Goal: Task Accomplishment & Management: Manage account settings

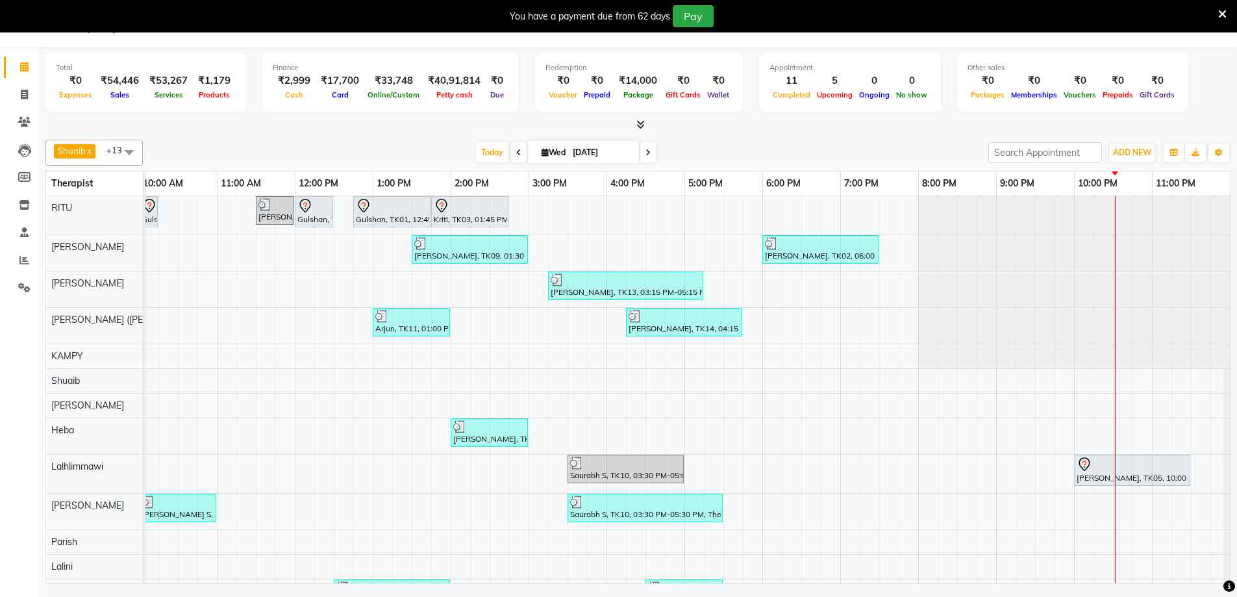
scroll to position [66, 0]
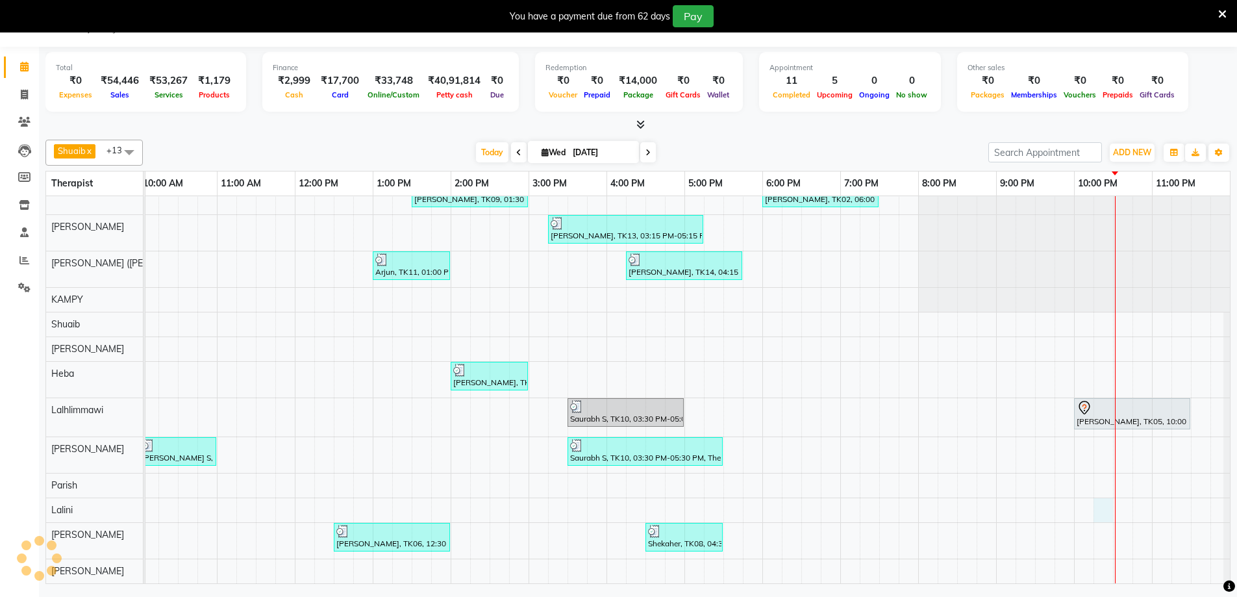
click at [1101, 495] on div "Gulshan, TK01, 10:00 AM-10:15 AM, Javanese Pampering - 60 Mins Viknesh murli, T…" at bounding box center [295, 362] width 1870 height 444
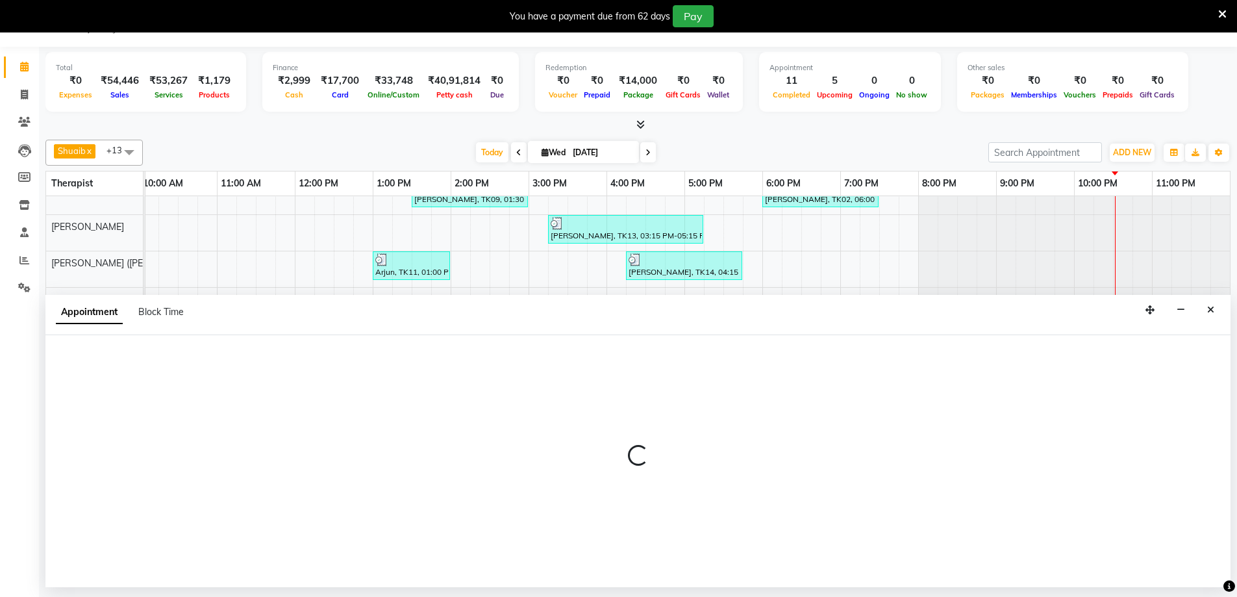
select select "80319"
select select "1335"
select select "tentative"
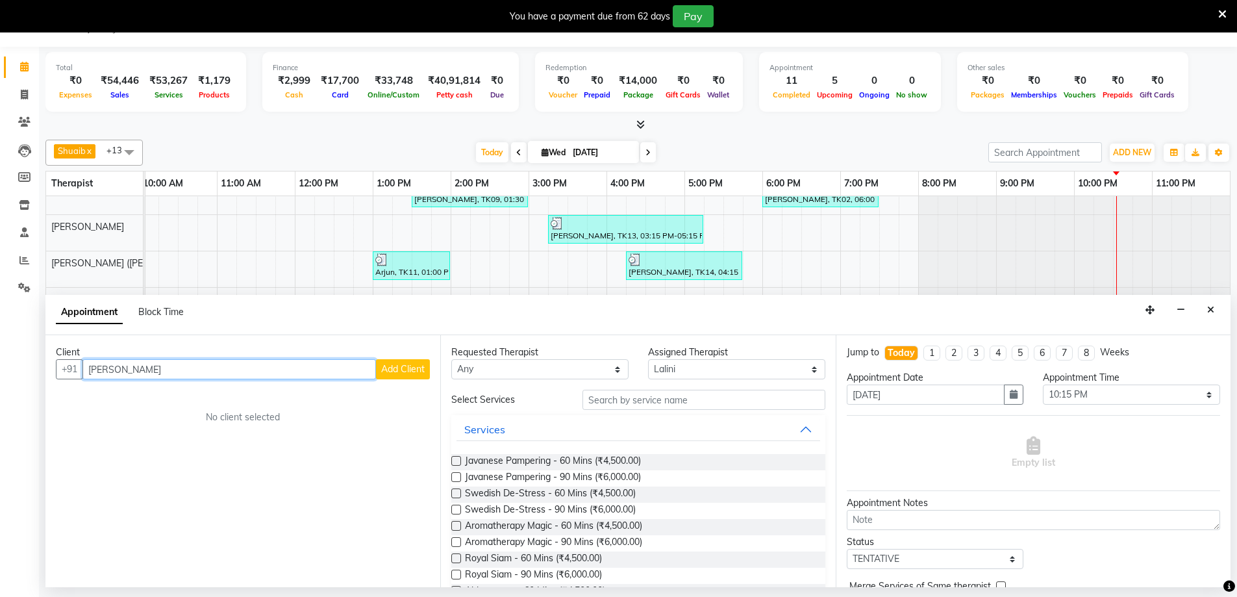
type input "Mr Morcillo"
click at [427, 364] on button "Add Client" at bounding box center [403, 369] width 54 height 20
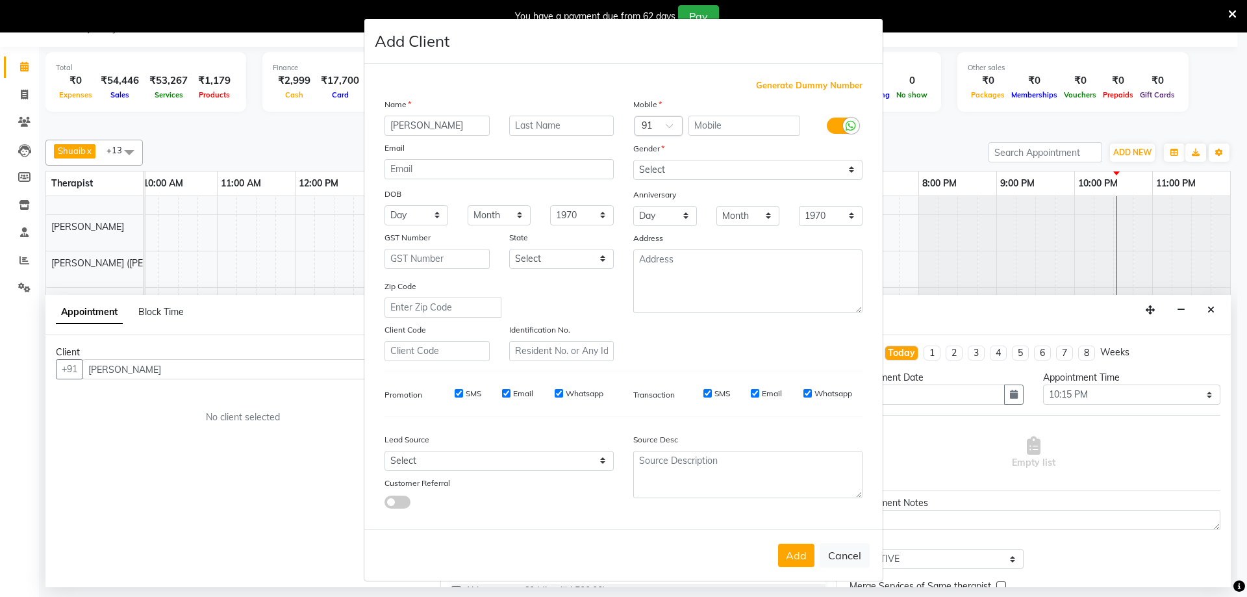
click at [836, 87] on span "Generate Dummy Number" at bounding box center [809, 85] width 106 height 13
type input "1284900001106"
checkbox input "false"
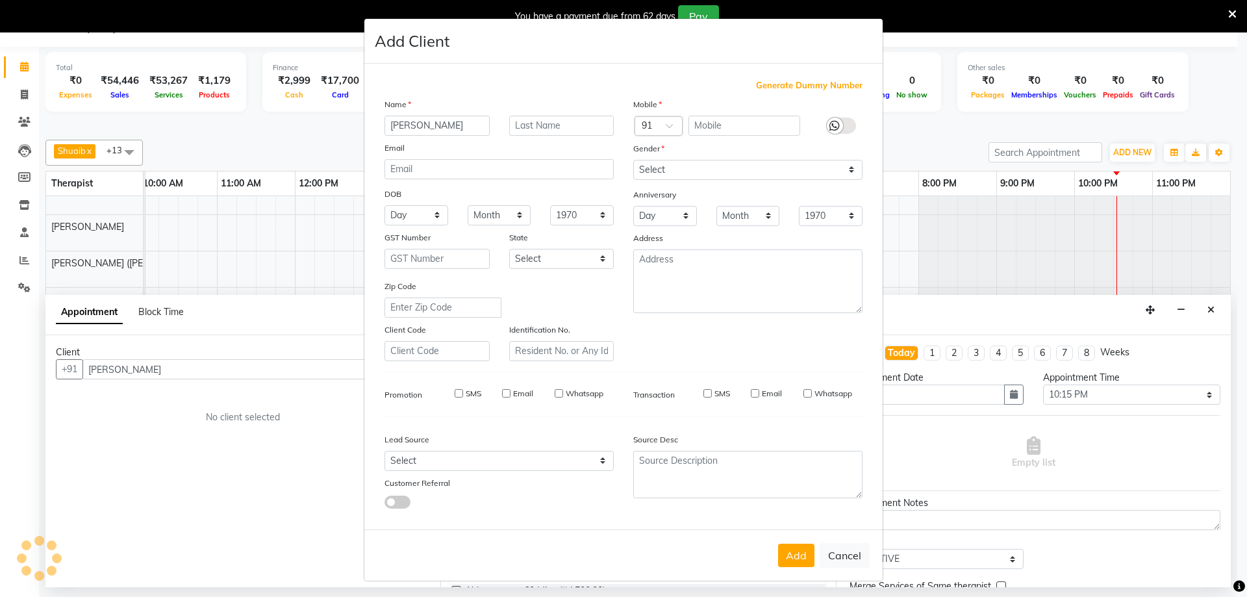
checkbox input "false"
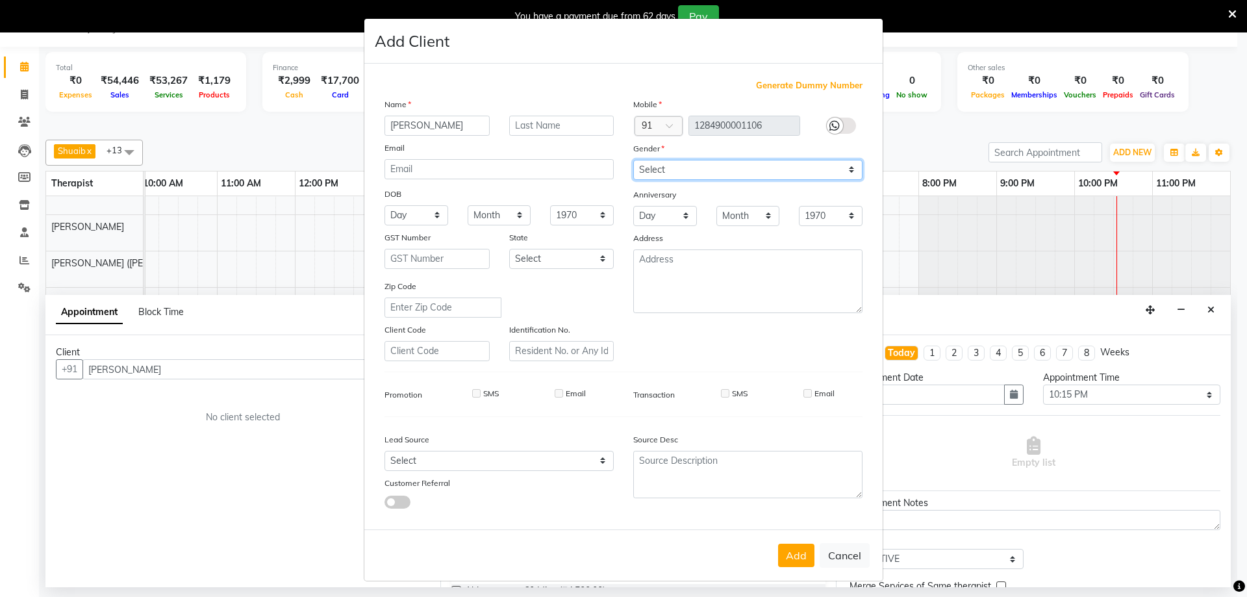
click at [737, 171] on select "Select Male Female Other Prefer Not To Say" at bounding box center [747, 170] width 229 height 20
select select "male"
click at [633, 160] on select "Select Male Female Other Prefer Not To Say" at bounding box center [747, 170] width 229 height 20
click at [794, 556] on button "Add" at bounding box center [796, 555] width 36 height 23
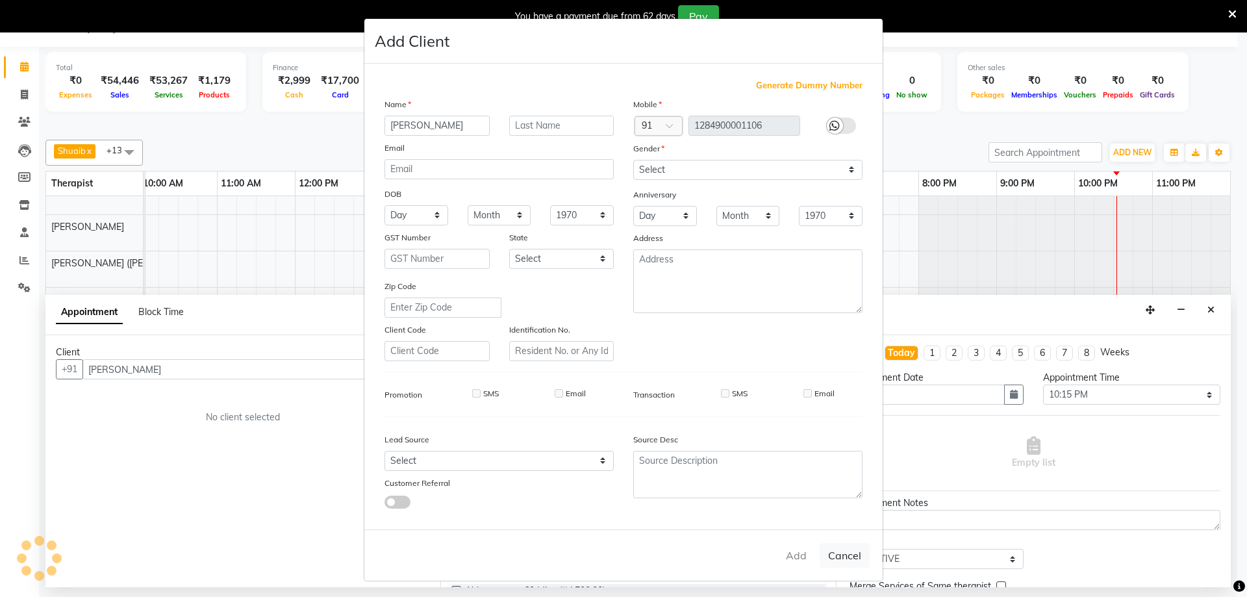
type input "1284900001106"
select select
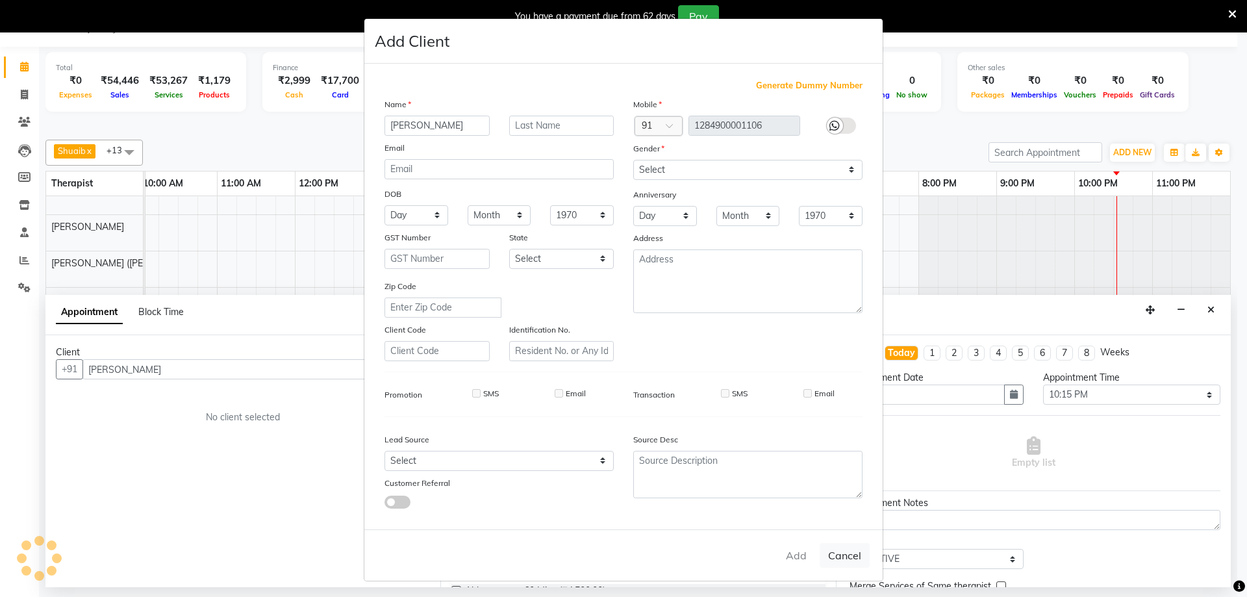
select select
checkbox input "false"
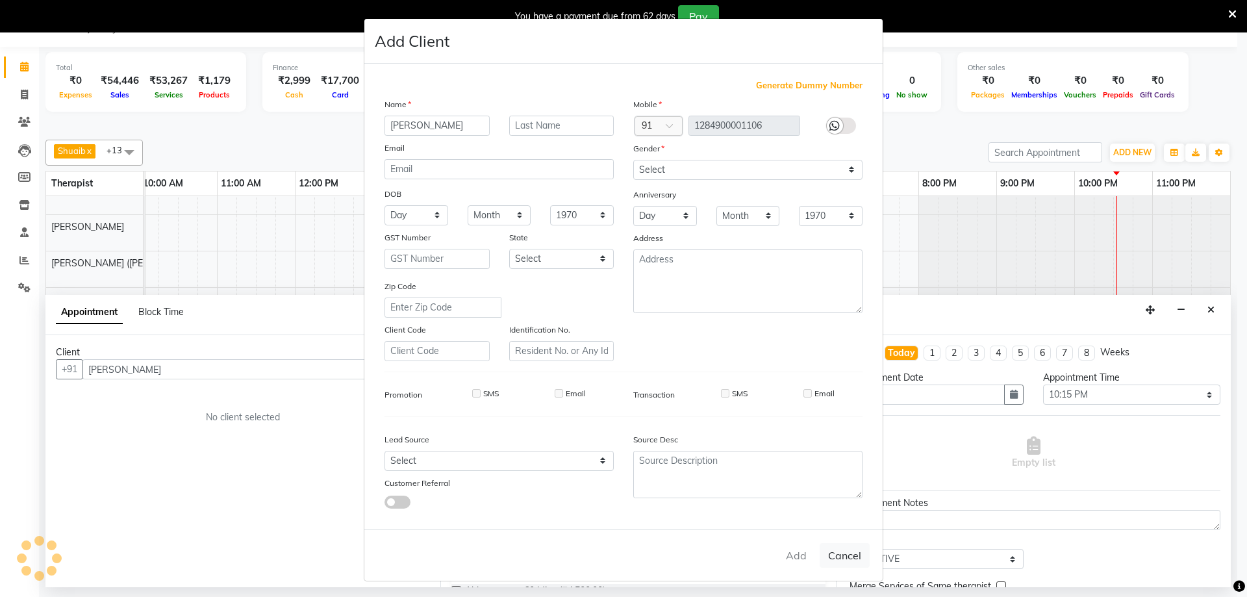
checkbox input "false"
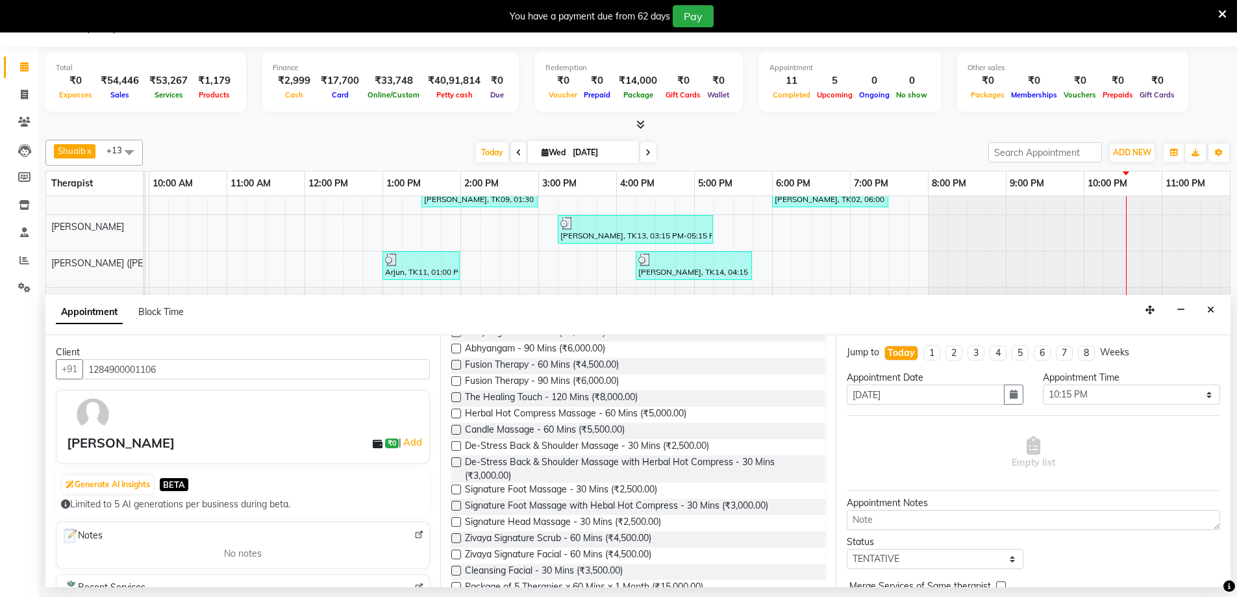
scroll to position [232, 0]
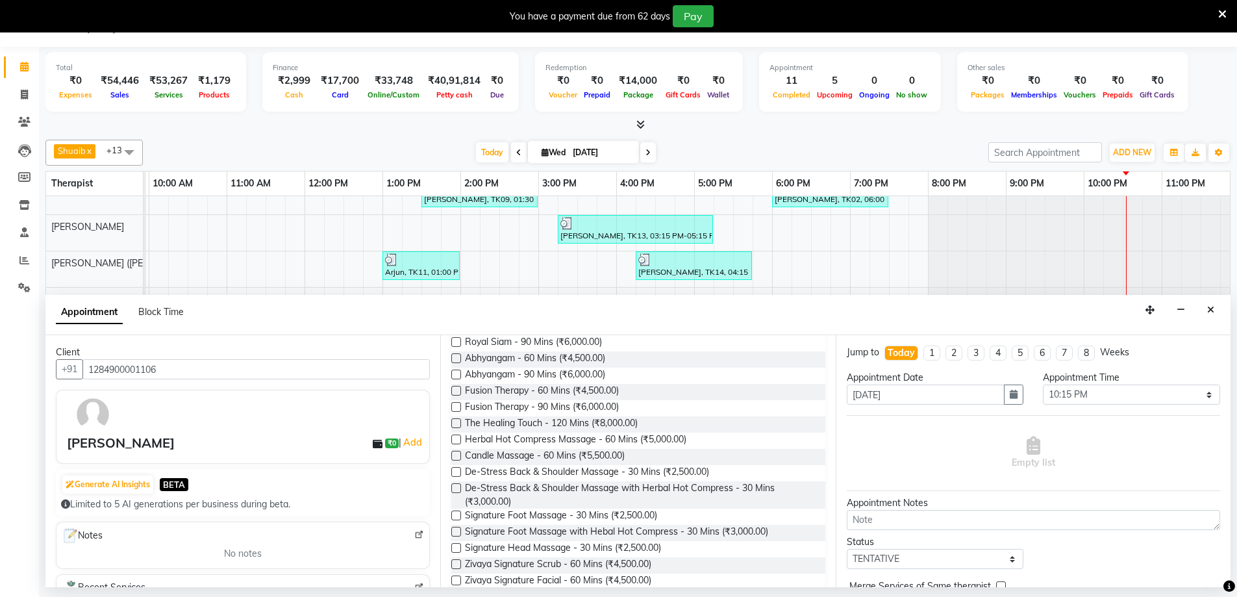
click at [450, 392] on div "Requested Therapist Any Ching Huishunao Genevi Vanlalhriet Heba Holito Achumi (…" at bounding box center [637, 461] width 395 height 252
click at [456, 392] on label at bounding box center [456, 391] width 10 height 10
click at [456, 392] on input "checkbox" at bounding box center [455, 392] width 8 height 8
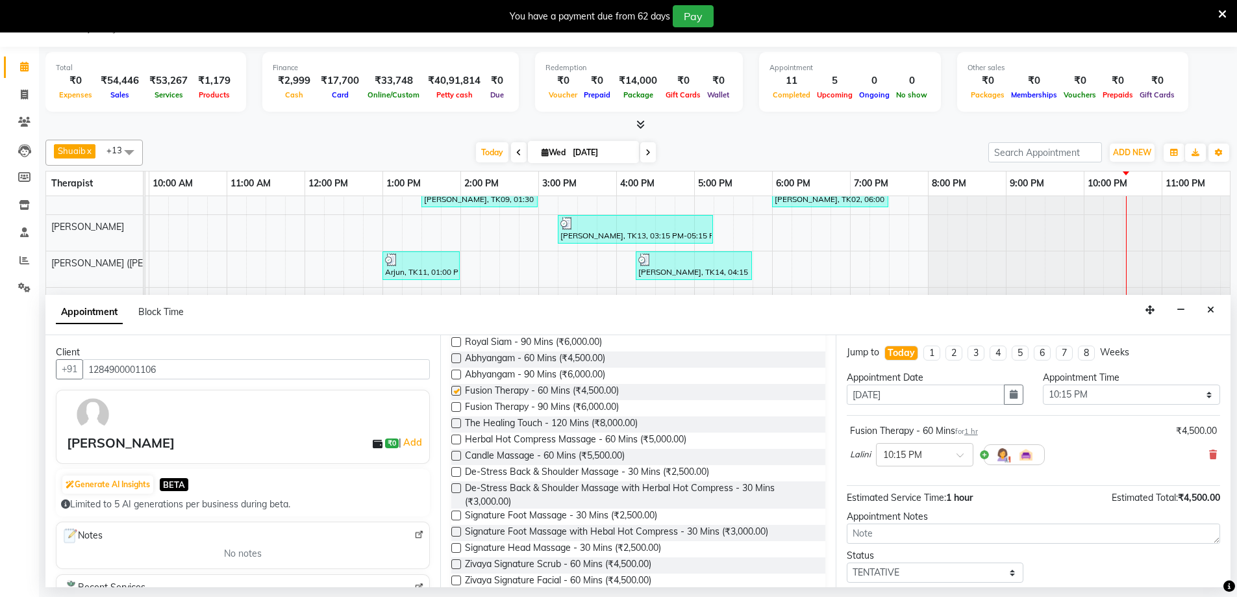
checkbox input "false"
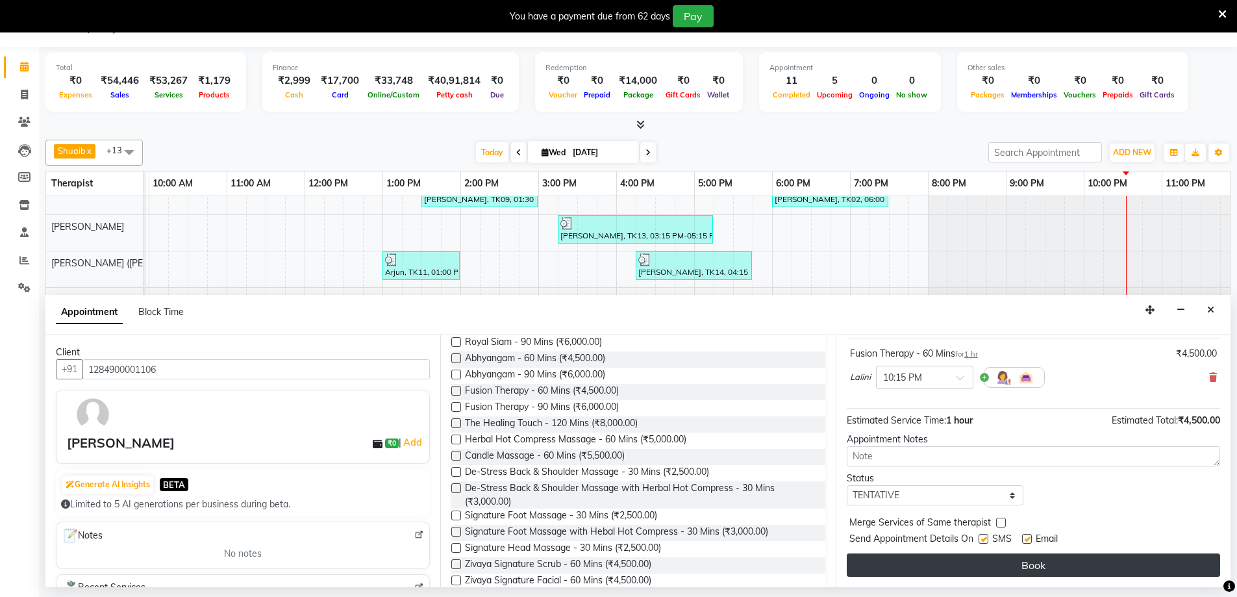
click at [1068, 557] on button "Book" at bounding box center [1033, 564] width 373 height 23
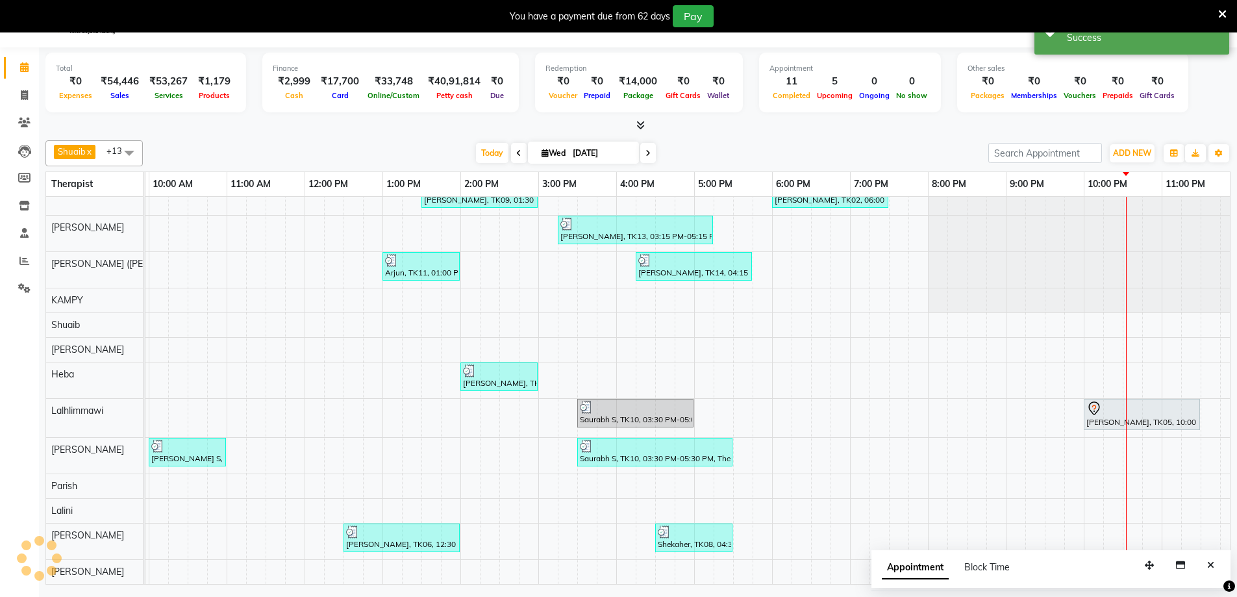
scroll to position [32, 0]
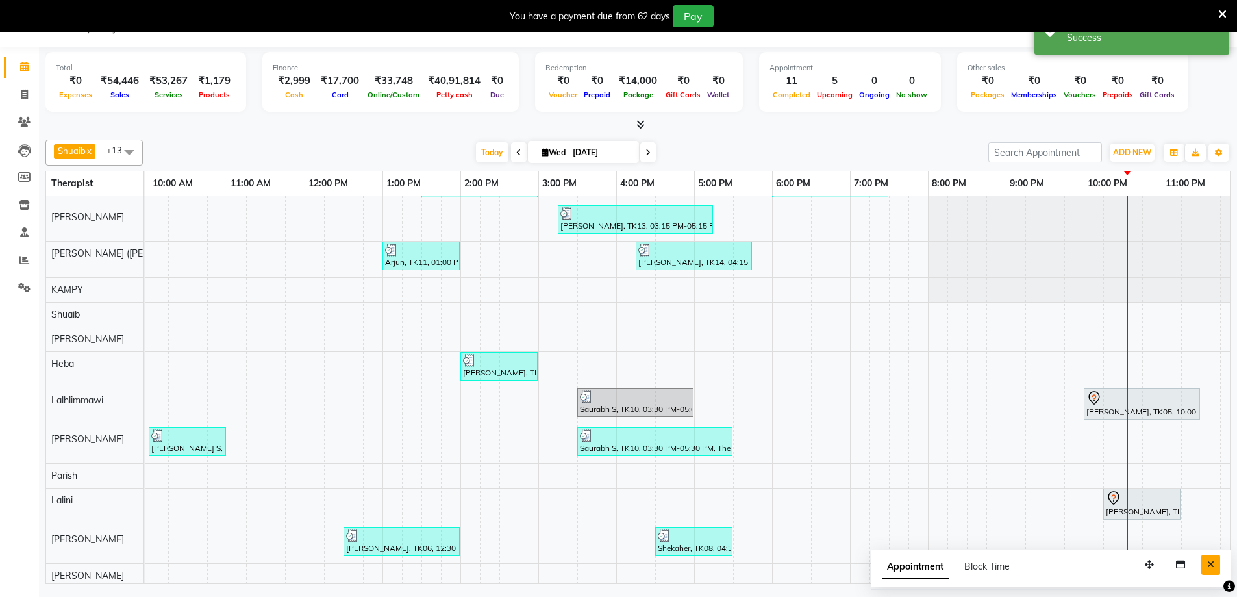
click at [1210, 564] on icon "Close" at bounding box center [1210, 564] width 7 height 9
click at [1116, 505] on div "[PERSON_NAME], TK15, 10:15 PM-11:15 PM, Fusion Therapy - 60 Mins" at bounding box center [1142, 503] width 75 height 27
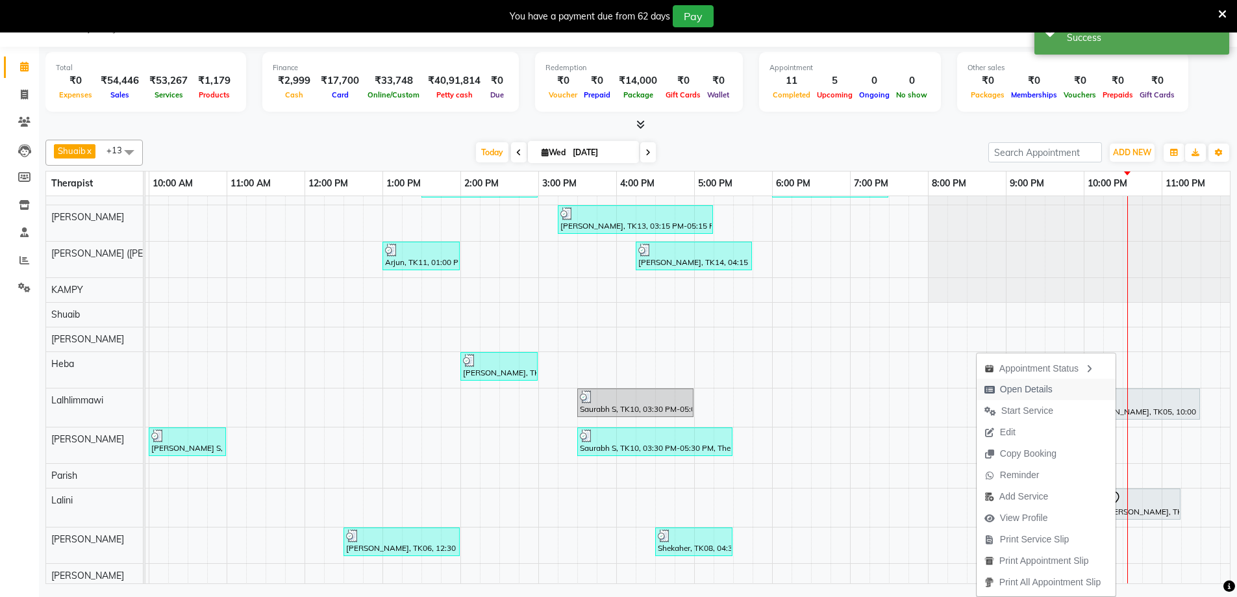
click at [1036, 380] on span "Open Details" at bounding box center [1019, 389] width 84 height 21
select select "7"
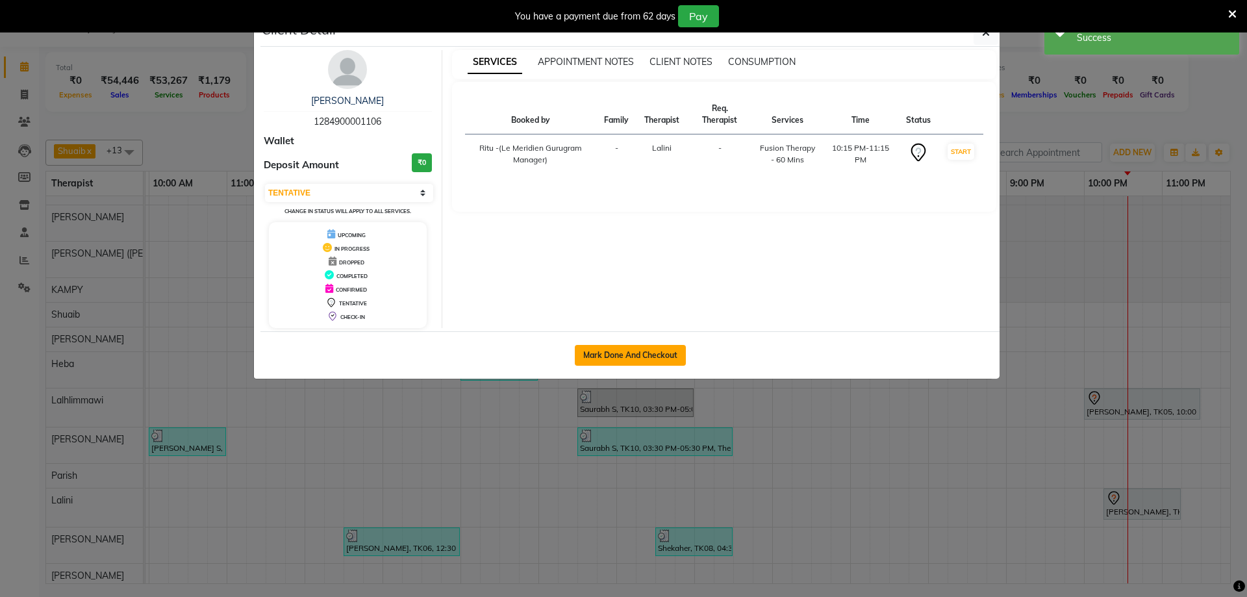
click at [608, 349] on button "Mark Done And Checkout" at bounding box center [630, 355] width 111 height 21
select select "service"
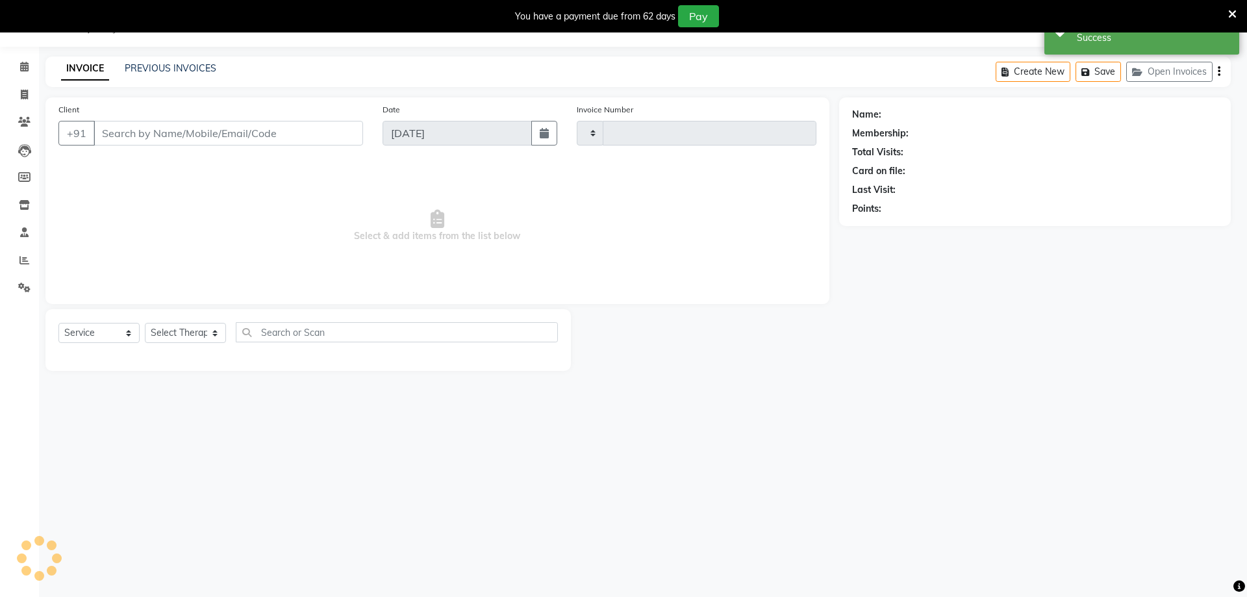
type input "1800"
select select "6503"
type input "1284900001106"
select select "80319"
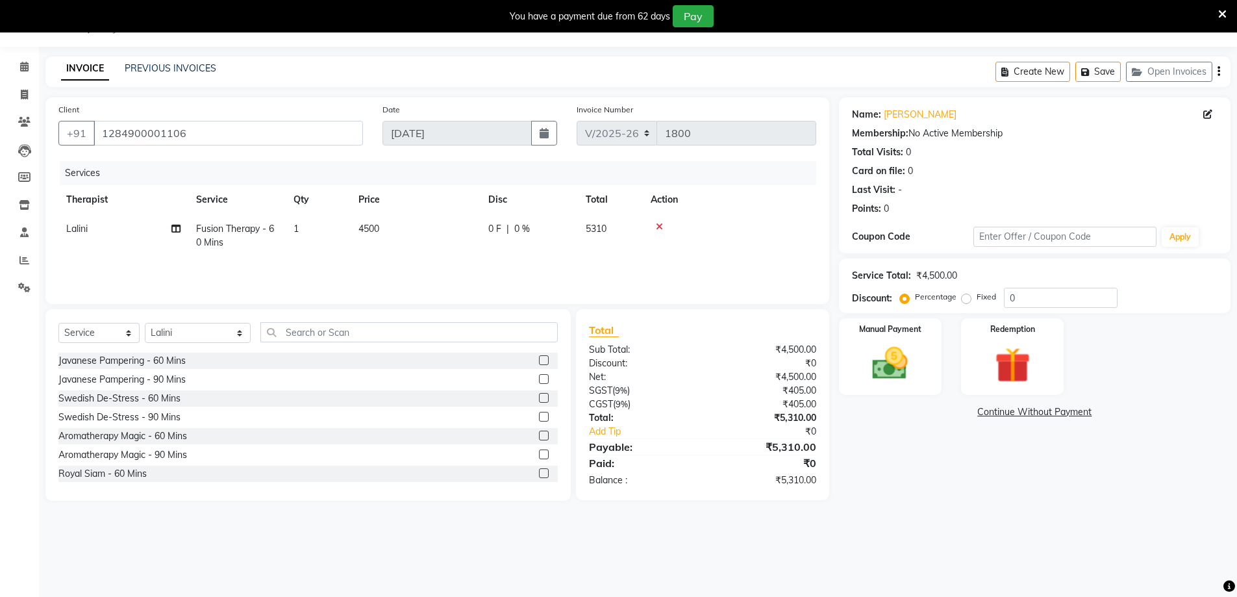
click at [510, 227] on div "0 F | 0 %" at bounding box center [529, 229] width 82 height 14
select select "80319"
click at [614, 234] on input "0" at bounding box center [626, 232] width 39 height 20
type input "30"
click at [642, 271] on div "Services Therapist Service Qty Price Disc Total Action Lalini Fusion Therapy - …" at bounding box center [437, 226] width 758 height 130
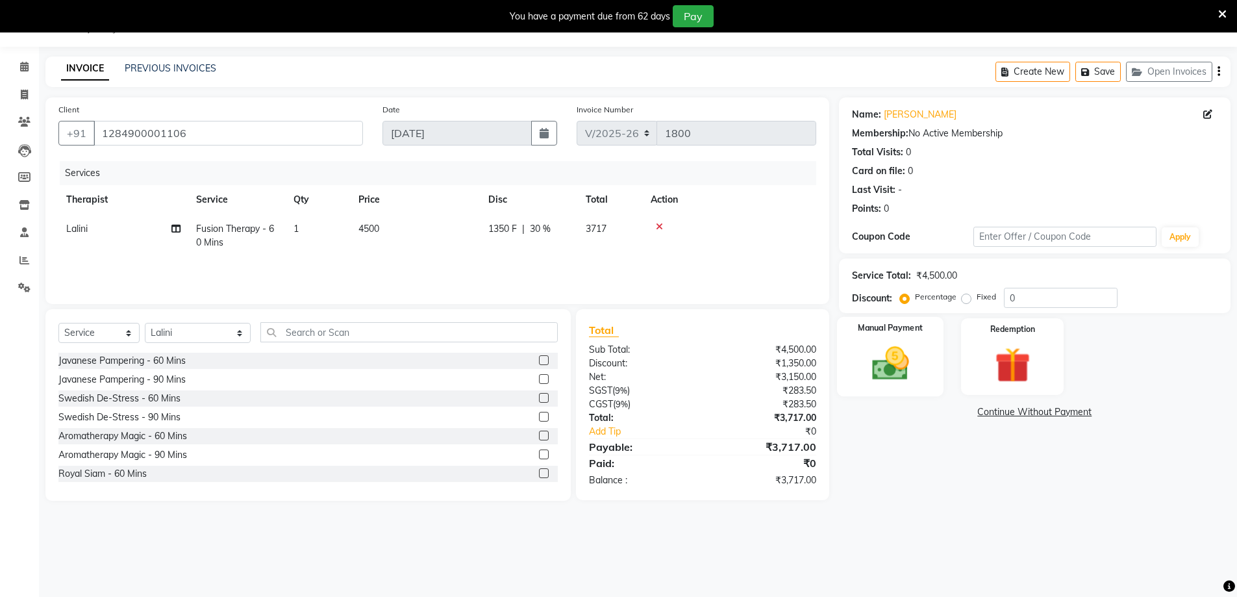
click at [869, 358] on img at bounding box center [890, 363] width 60 height 42
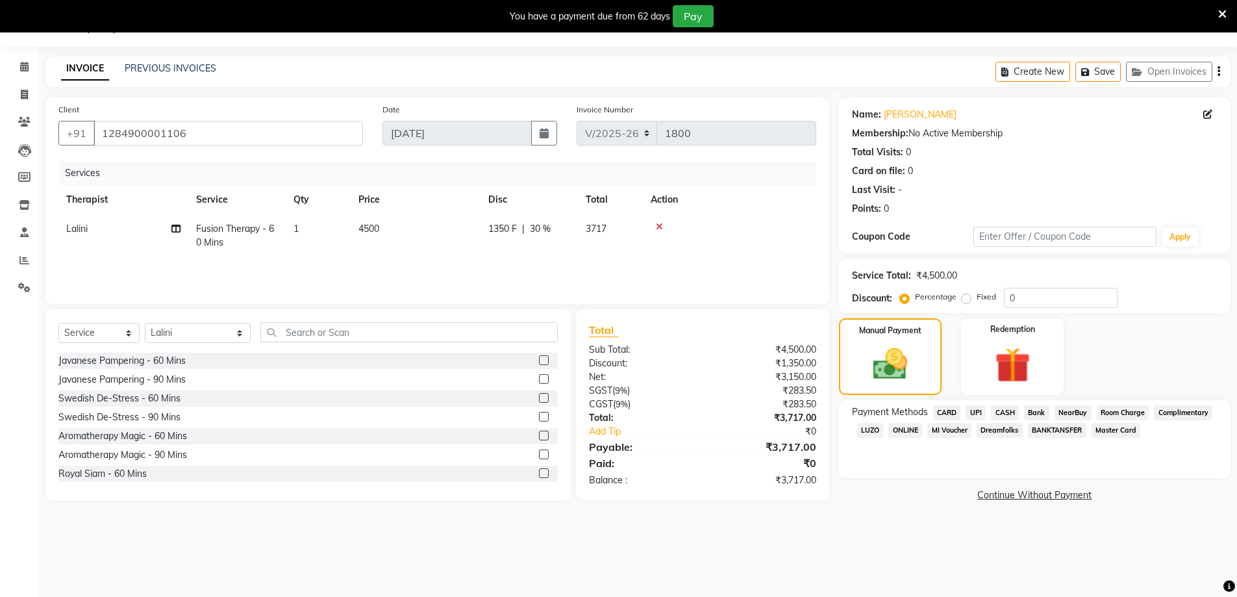
click at [1113, 408] on span "Room Charge" at bounding box center [1123, 412] width 53 height 15
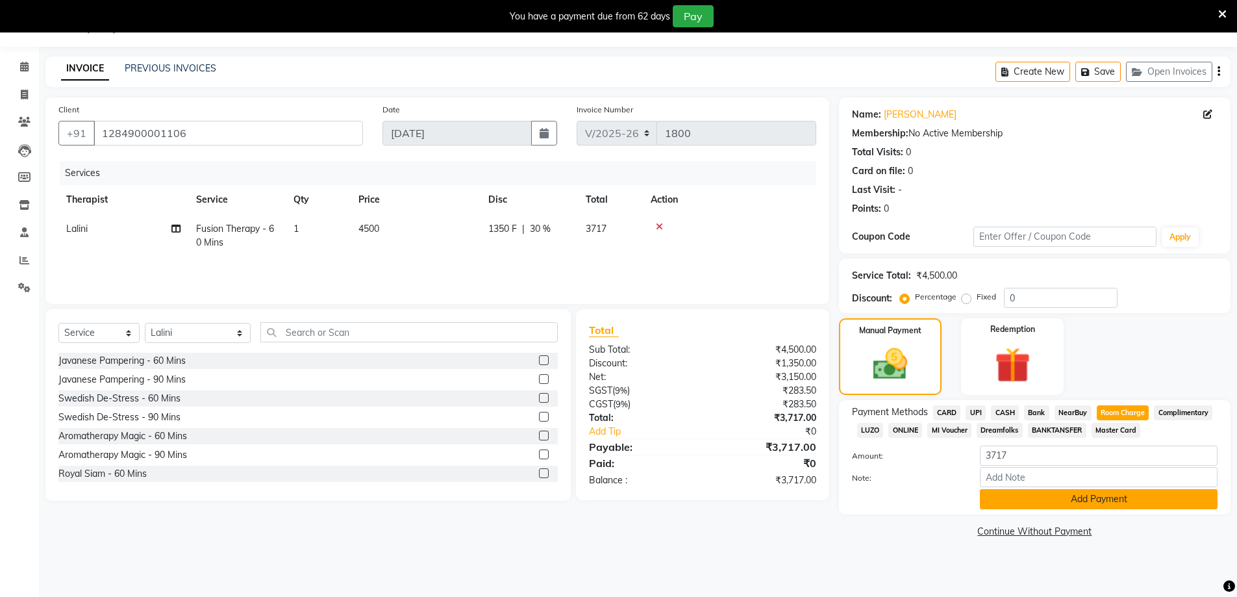
click at [1080, 502] on button "Add Payment" at bounding box center [1099, 499] width 238 height 20
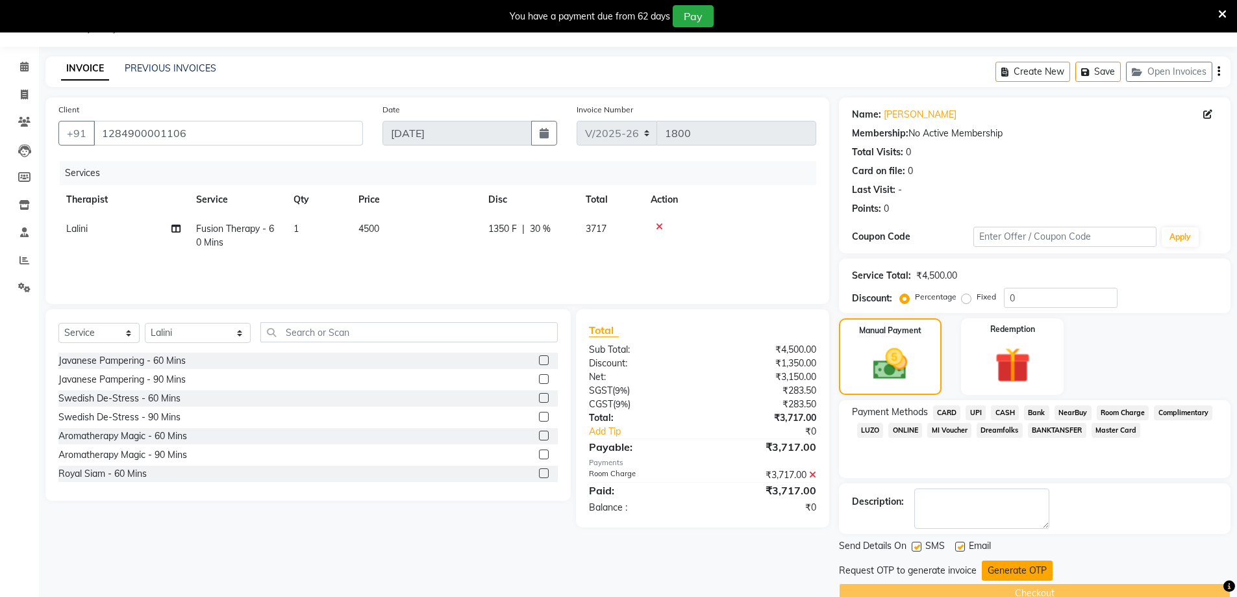
click at [1021, 564] on button "Generate OTP" at bounding box center [1017, 570] width 71 height 20
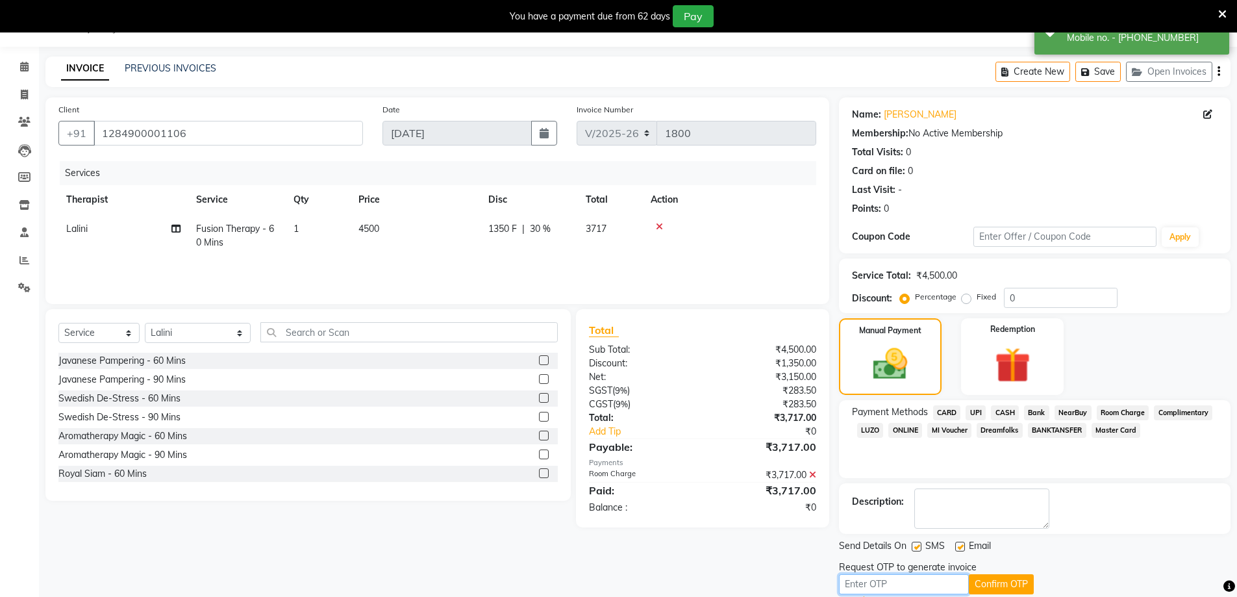
click at [880, 584] on input "text" at bounding box center [904, 584] width 130 height 20
type input "1378"
click at [995, 580] on button "Confirm OTP" at bounding box center [1001, 584] width 65 height 20
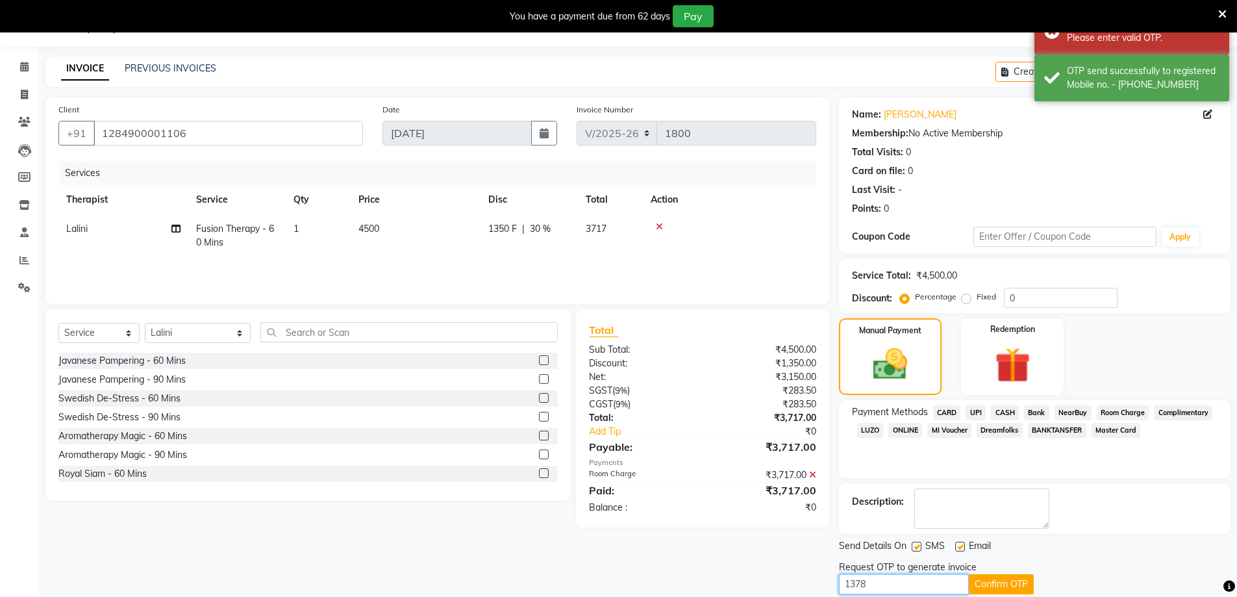
drag, startPoint x: 894, startPoint y: 577, endPoint x: 603, endPoint y: 531, distance: 295.1
click at [603, 531] on div "Client +91 1284900001106 Date 03-09-2025 Invoice Number V/2025 V/2025-26 1800 S…" at bounding box center [638, 362] width 1205 height 531
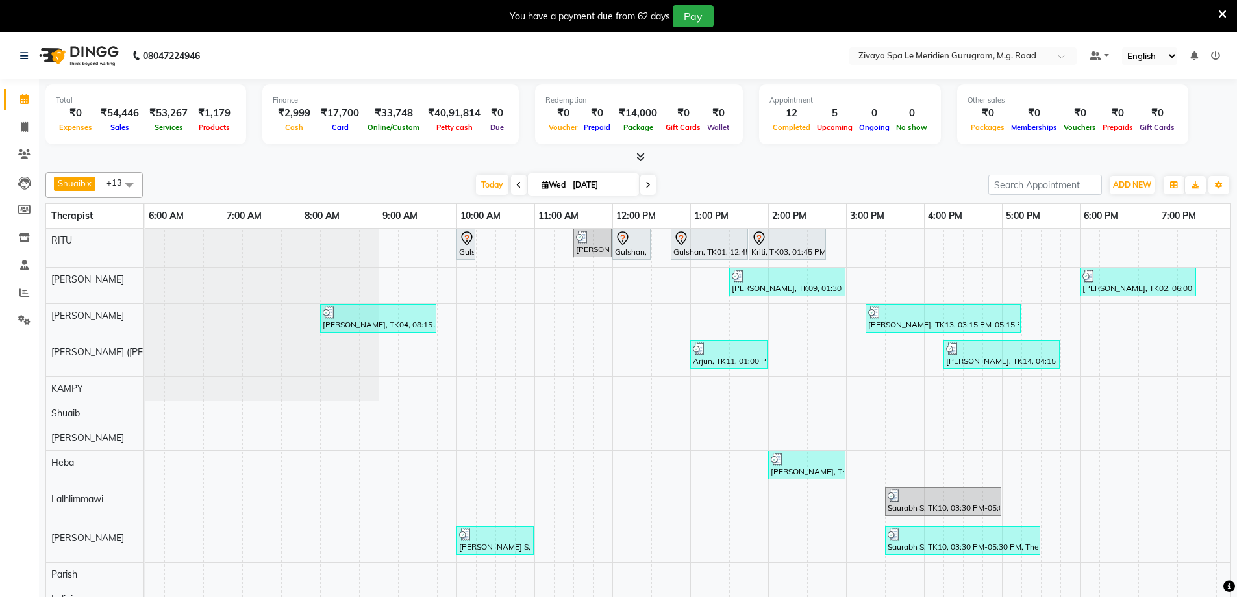
click at [511, 186] on span at bounding box center [519, 185] width 16 height 20
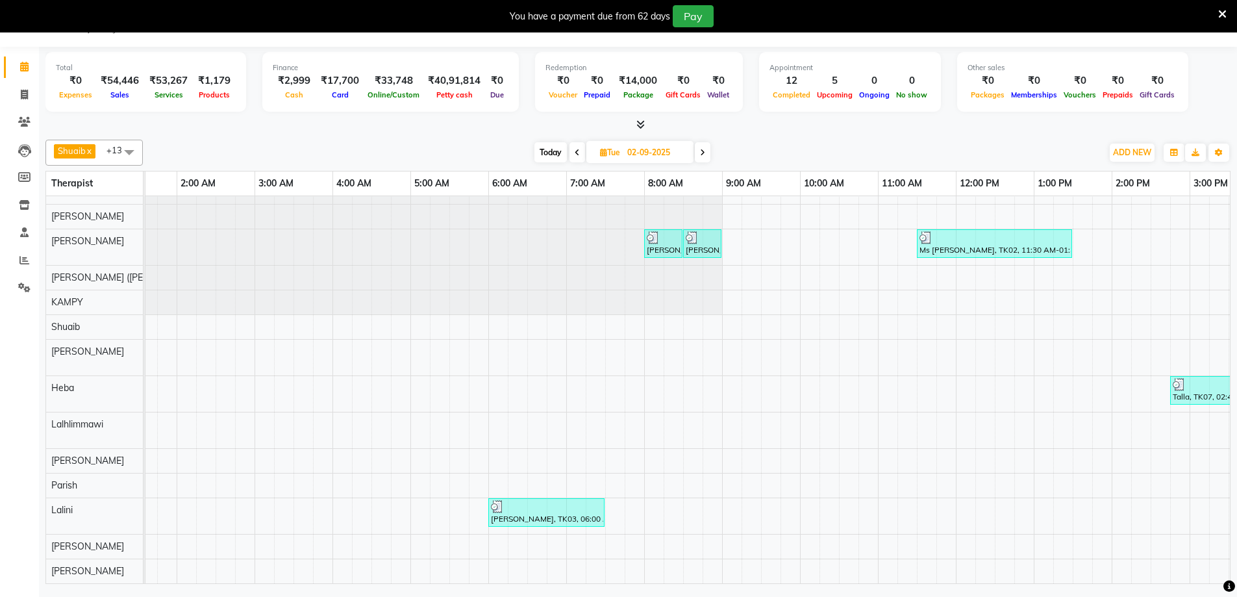
scroll to position [0, 12]
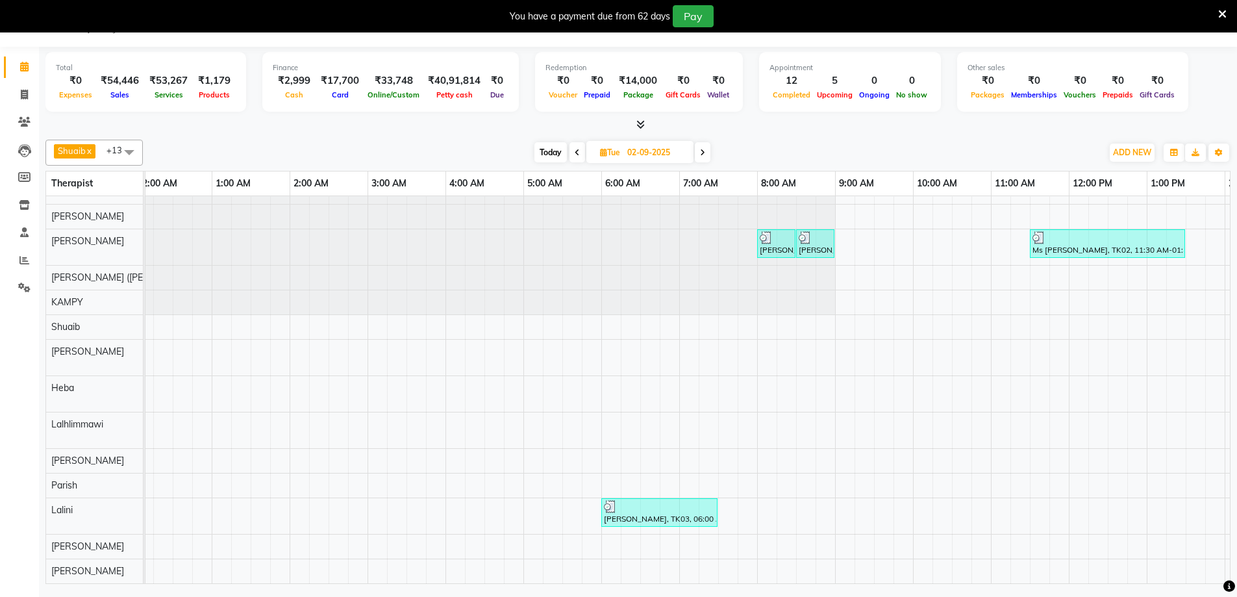
click at [579, 147] on span at bounding box center [577, 152] width 16 height 20
type input "[DATE]"
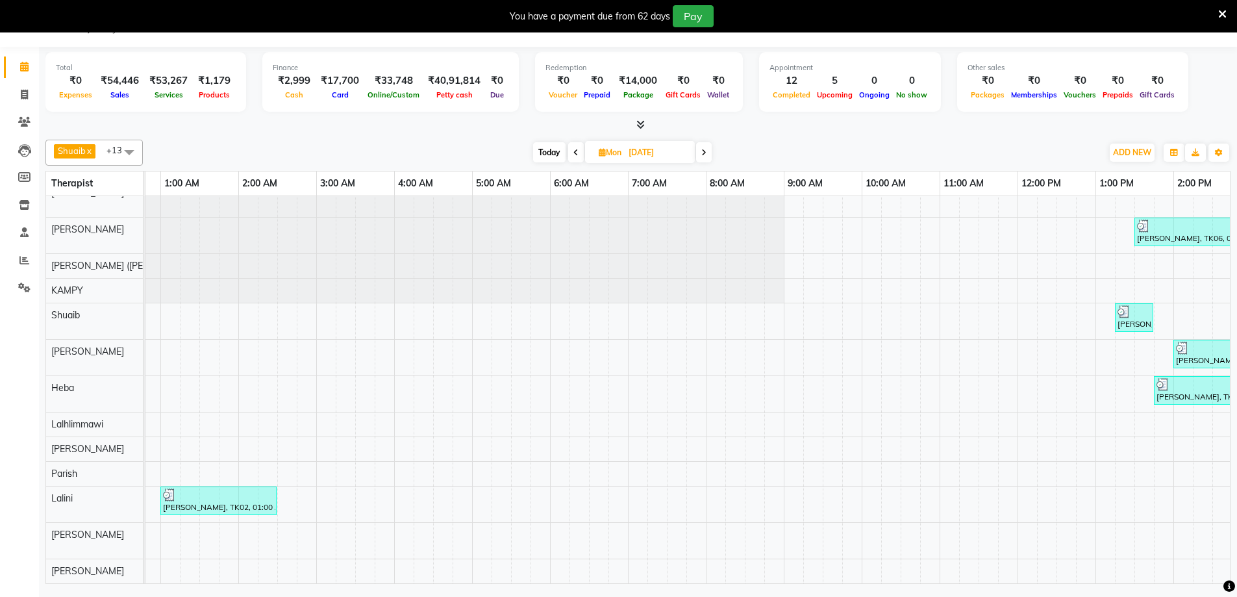
scroll to position [0, 0]
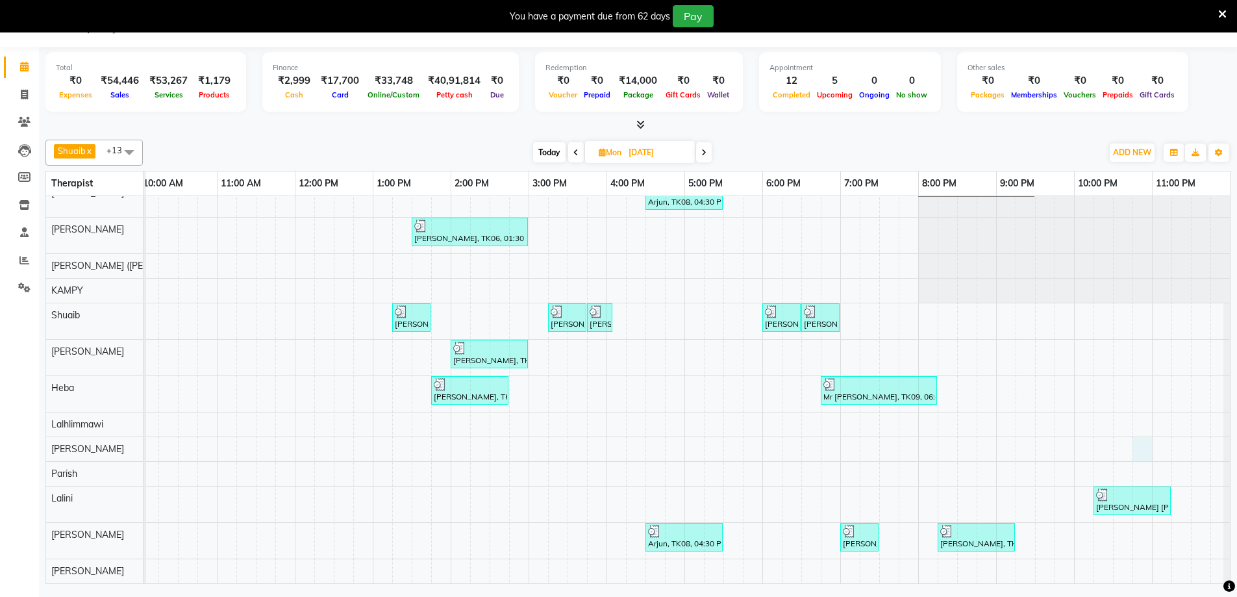
click at [1140, 445] on div "[PERSON_NAME], TK01, 08:30 AM-08:45 AM, Swedish De-Stress - 60 Mins Arjun, TK08…" at bounding box center [295, 369] width 1870 height 427
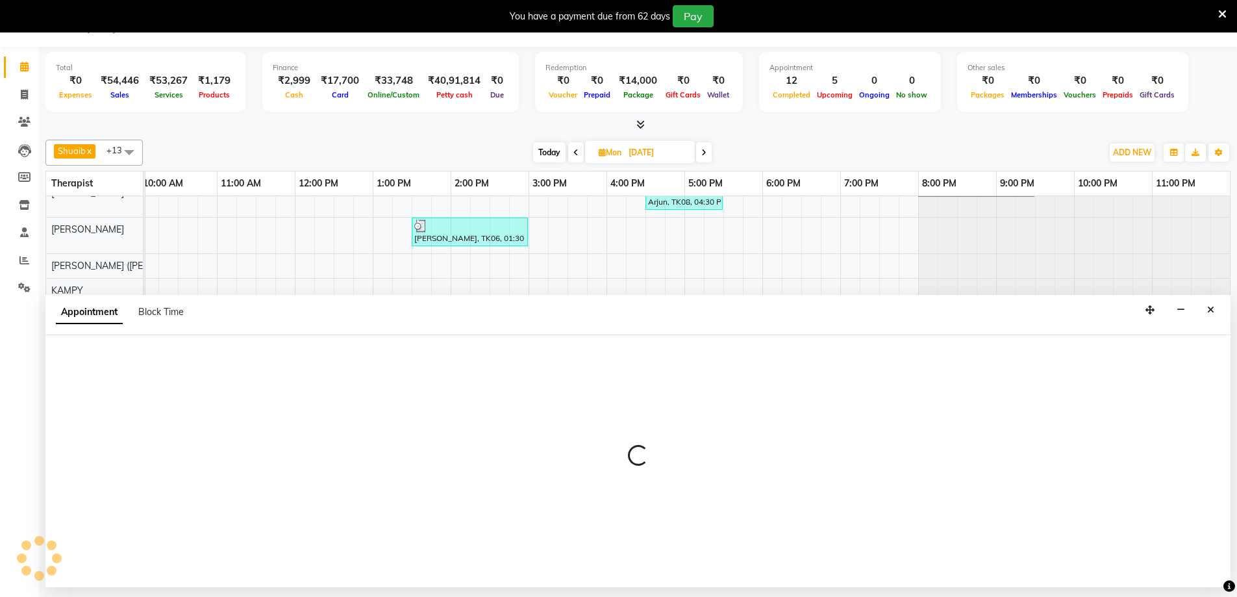
select select "65986"
select select "tentative"
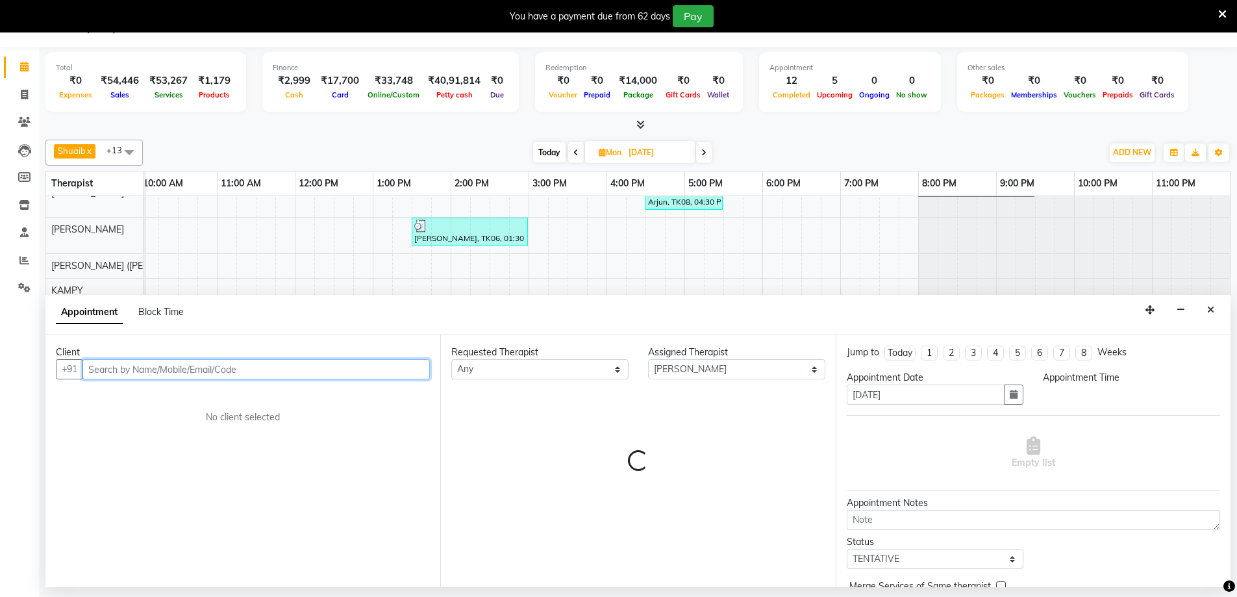
select select "1365"
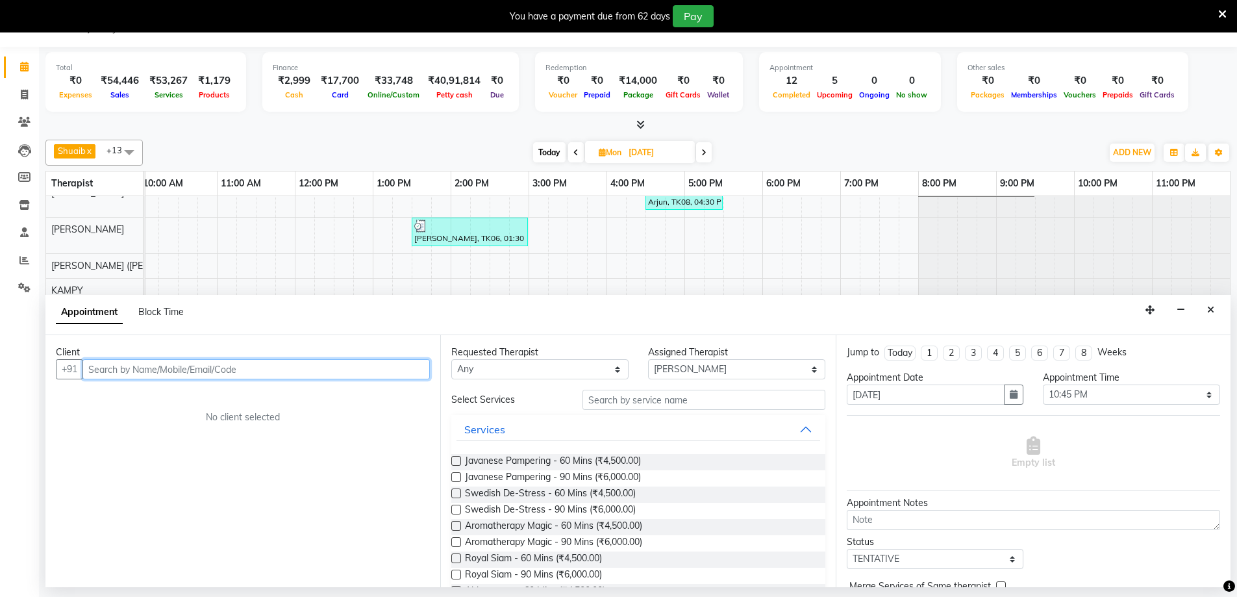
click at [111, 361] on input "text" at bounding box center [255, 369] width 347 height 20
paste input "9844792492"
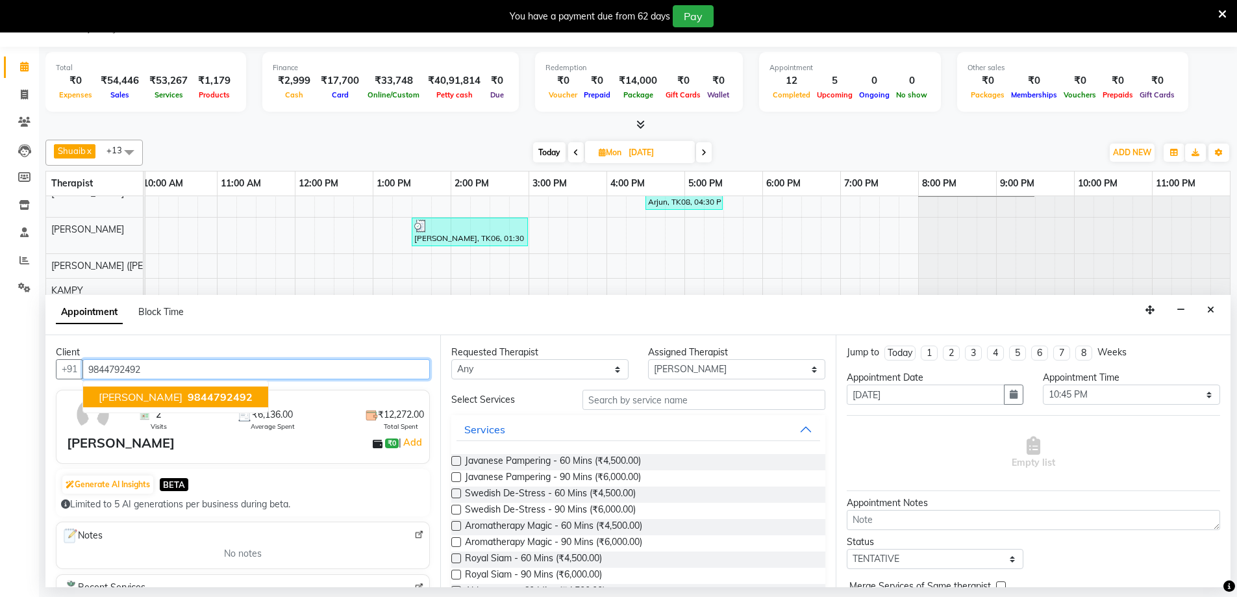
click at [188, 397] on span "9844792492" at bounding box center [220, 396] width 65 height 13
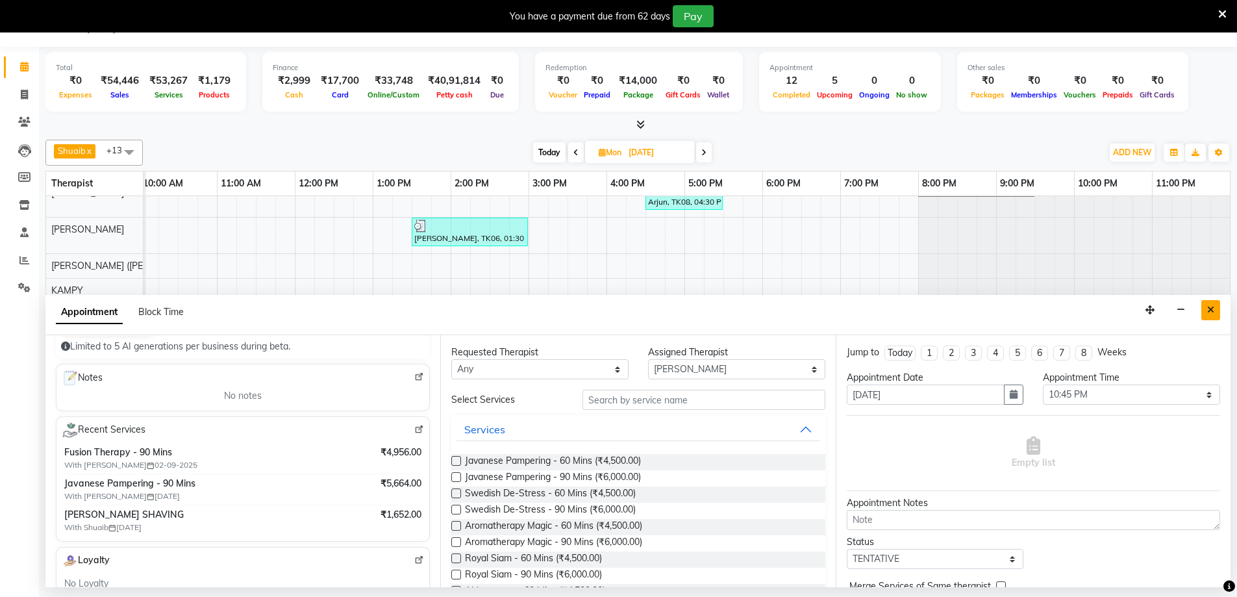
type input "9844792492"
click at [1214, 310] on icon "Close" at bounding box center [1210, 309] width 7 height 9
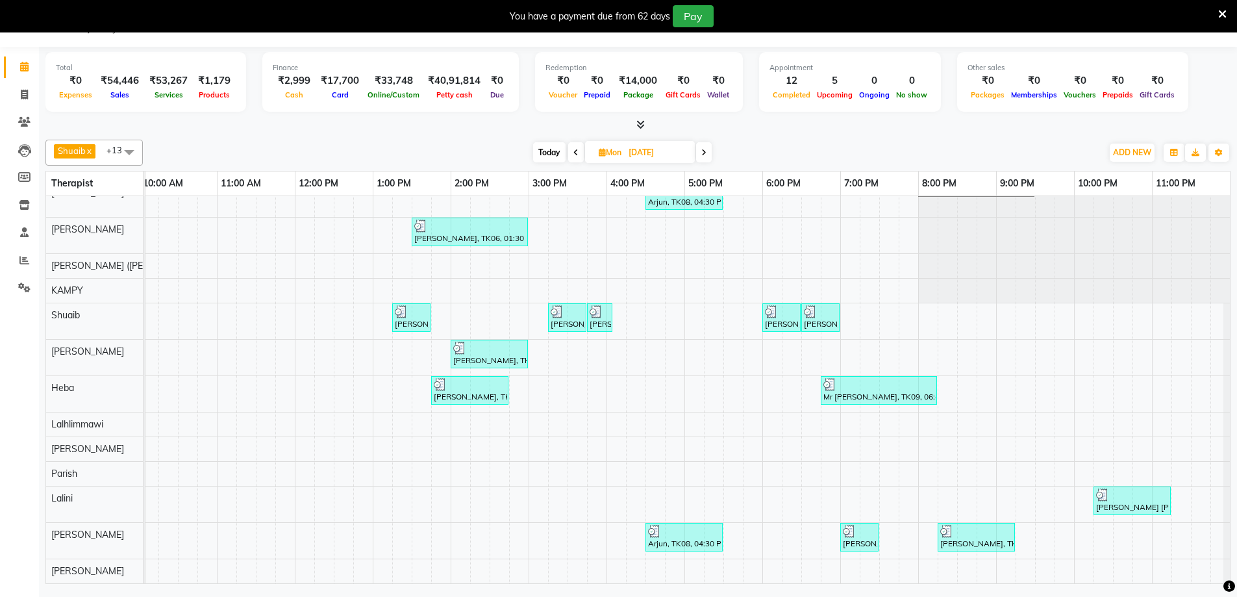
click at [705, 150] on icon at bounding box center [703, 153] width 5 height 8
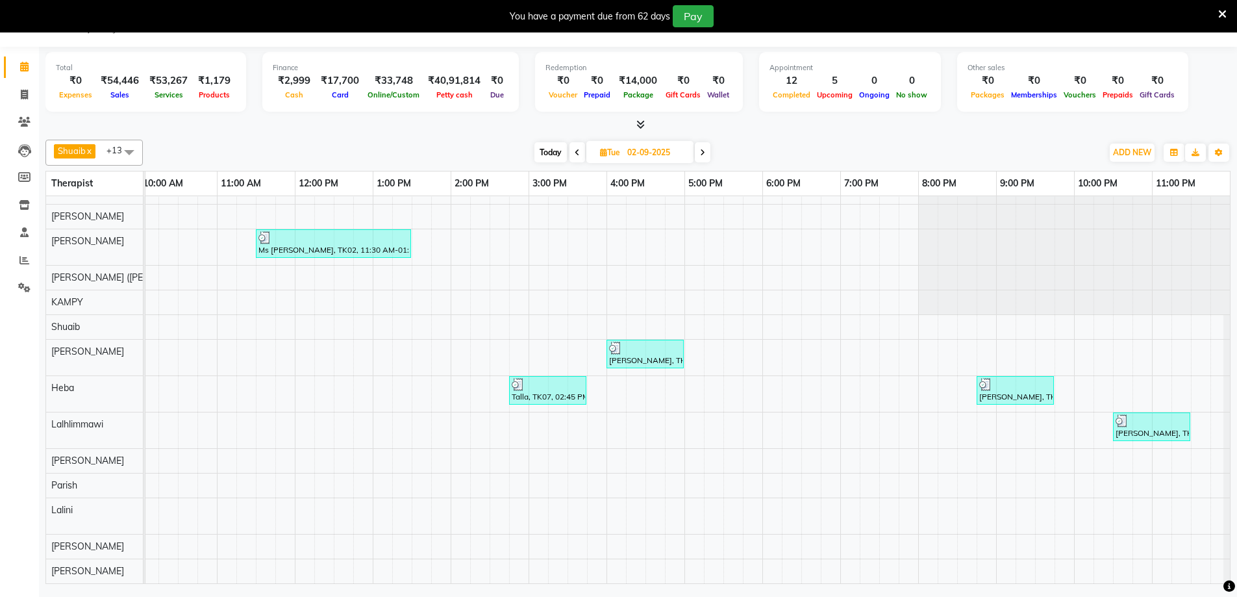
click at [701, 153] on icon at bounding box center [702, 153] width 5 height 8
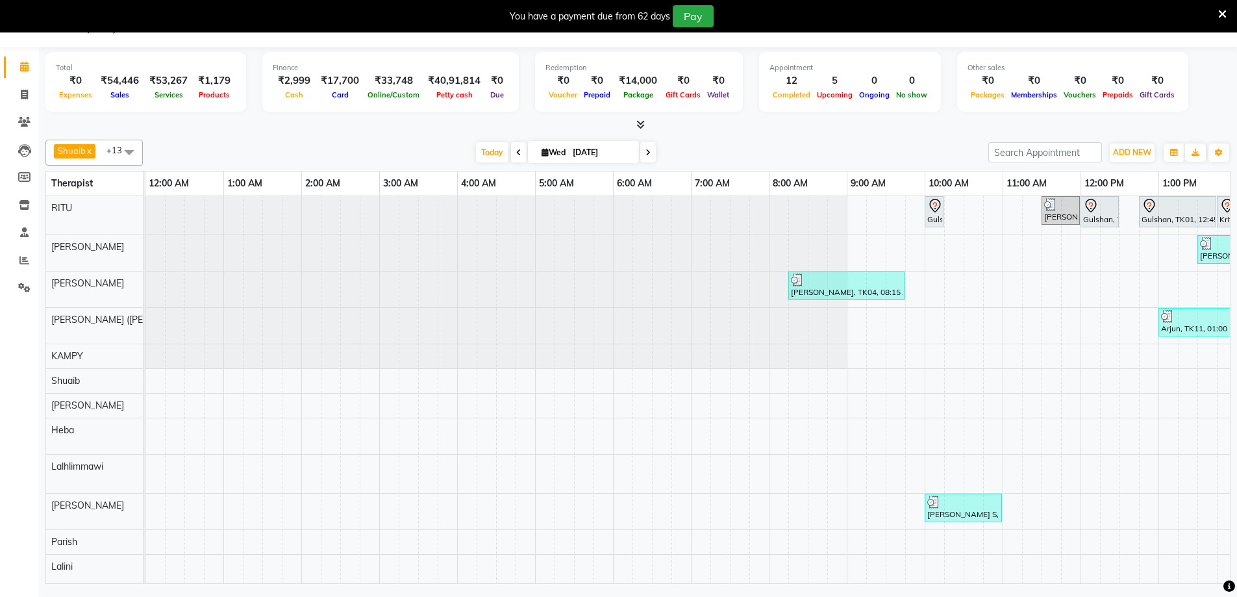
click at [511, 151] on span at bounding box center [519, 152] width 16 height 20
type input "02-09-2025"
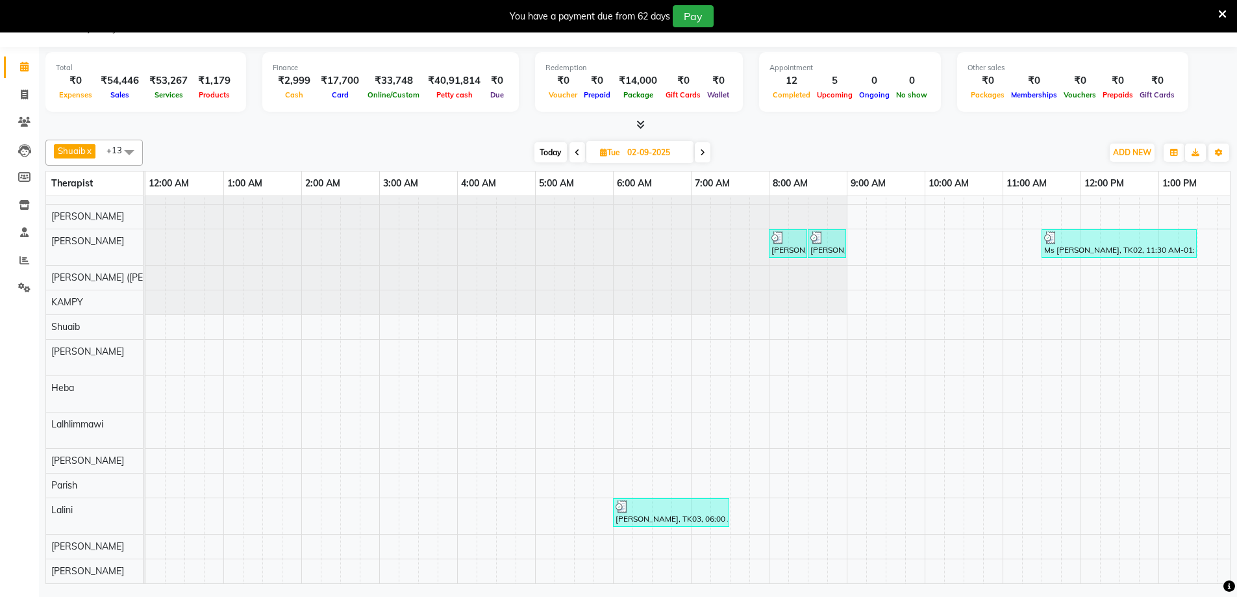
click at [645, 501] on div at bounding box center [671, 506] width 111 height 13
click at [692, 316] on span "Open Details" at bounding box center [695, 315] width 53 height 14
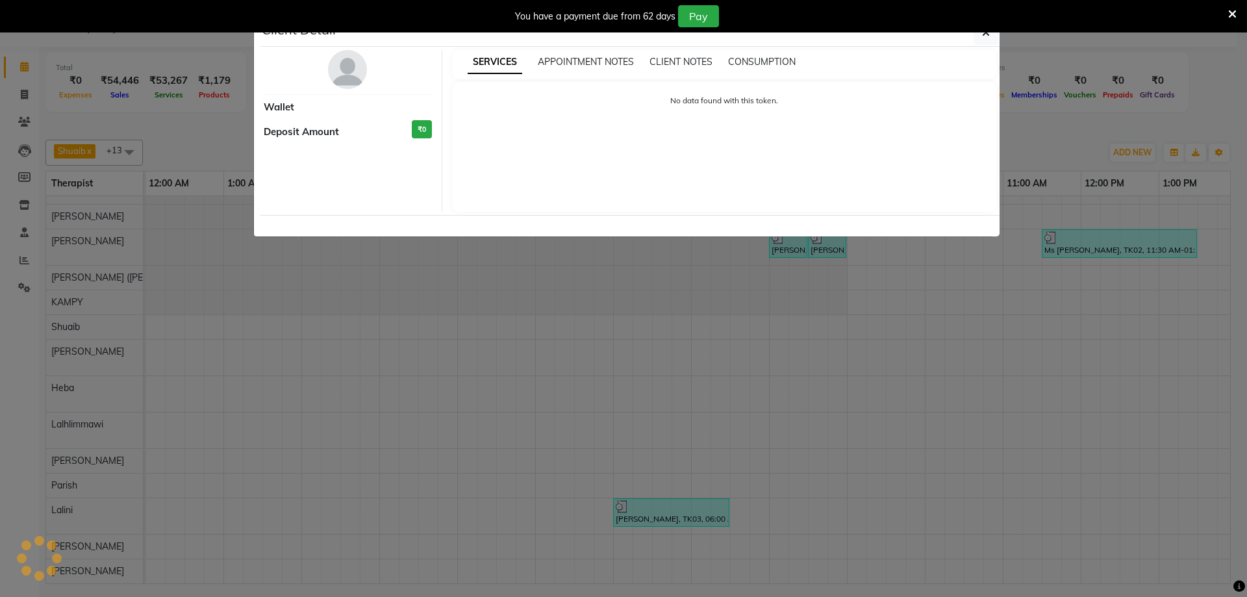
select select "3"
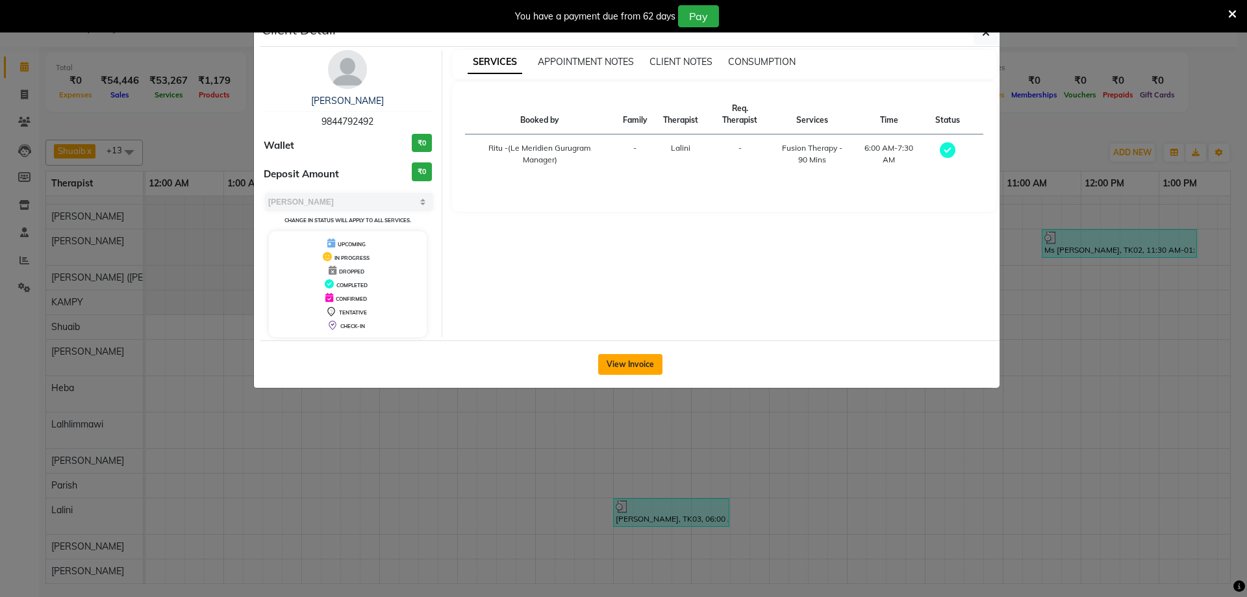
click at [649, 360] on button "View Invoice" at bounding box center [630, 364] width 64 height 21
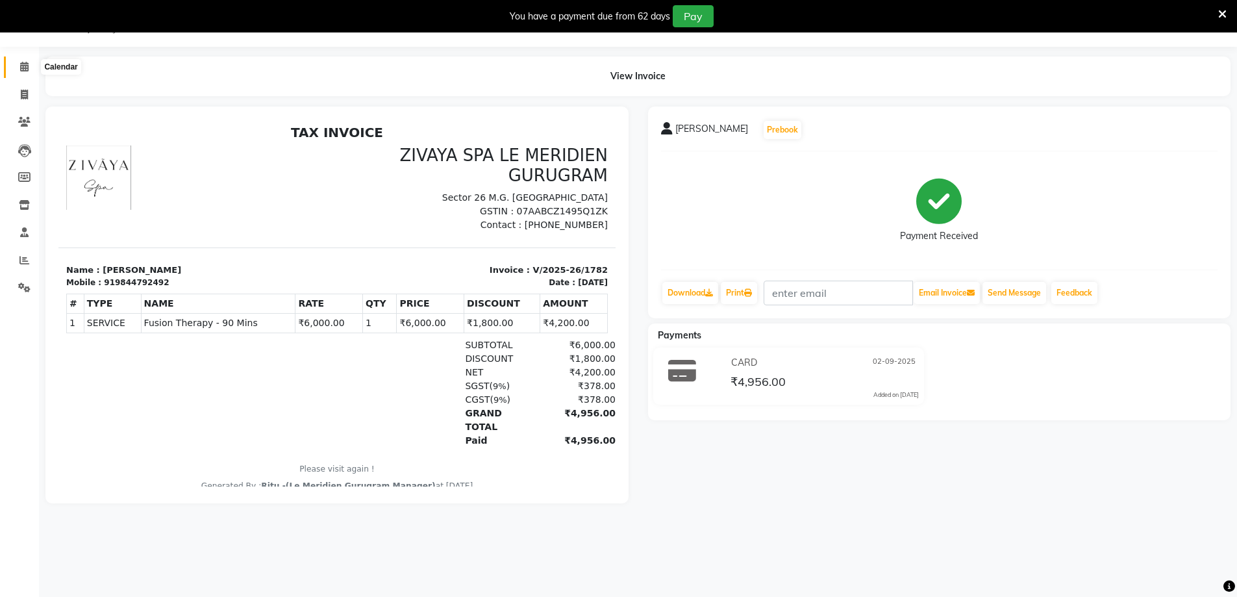
click at [29, 61] on span at bounding box center [24, 67] width 23 height 15
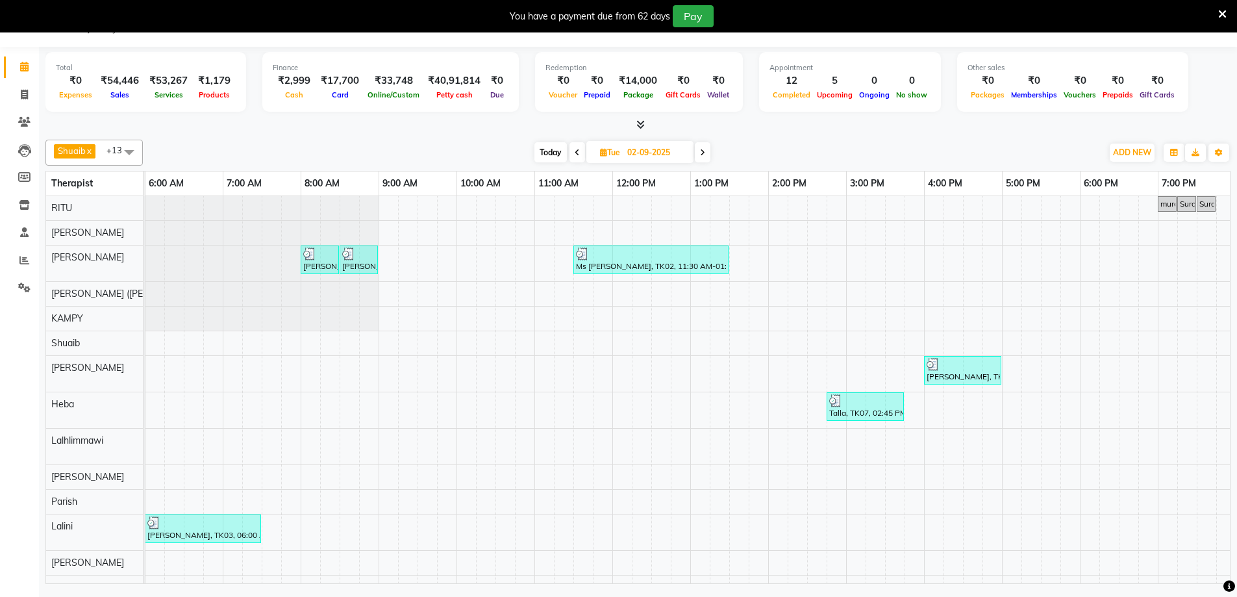
click at [542, 144] on span "Today" at bounding box center [550, 152] width 32 height 20
type input "[DATE]"
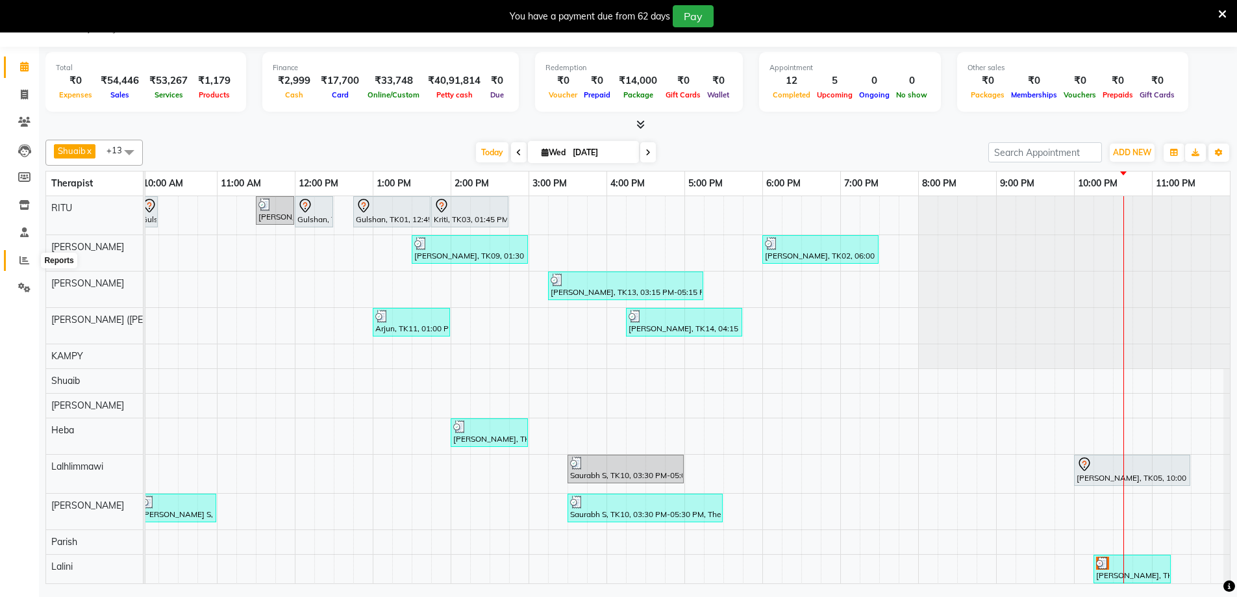
click at [30, 258] on span at bounding box center [24, 260] width 23 height 15
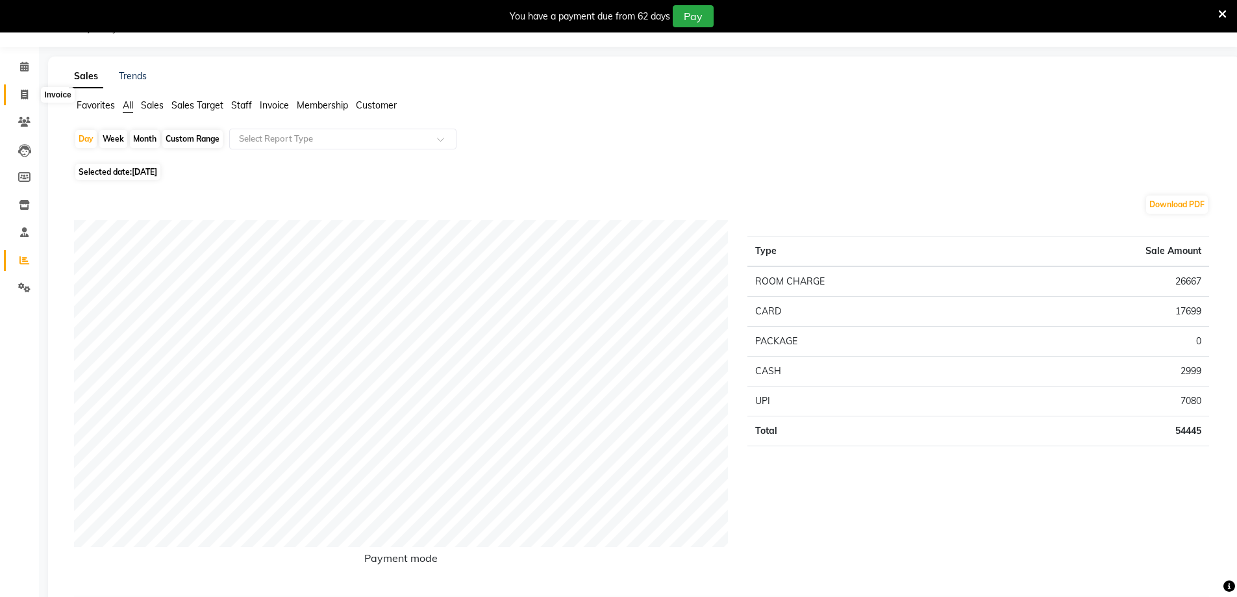
click at [24, 90] on icon at bounding box center [24, 95] width 7 height 10
select select "service"
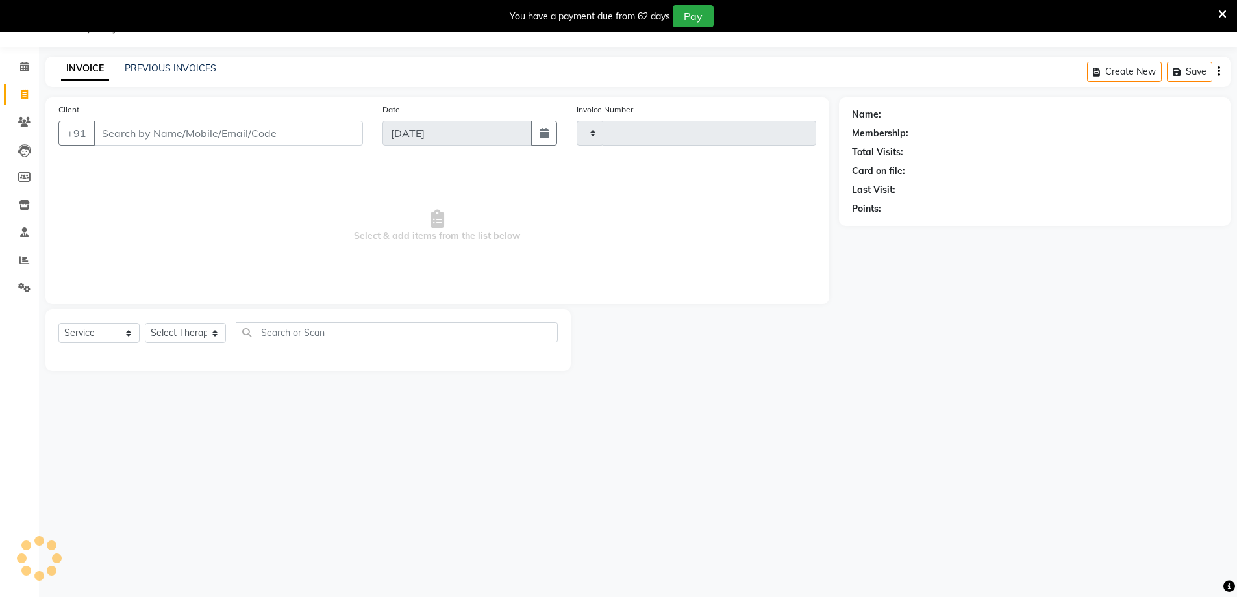
type input "1800"
select select "6503"
click at [168, 66] on link "PREVIOUS INVOICES" at bounding box center [171, 68] width 92 height 12
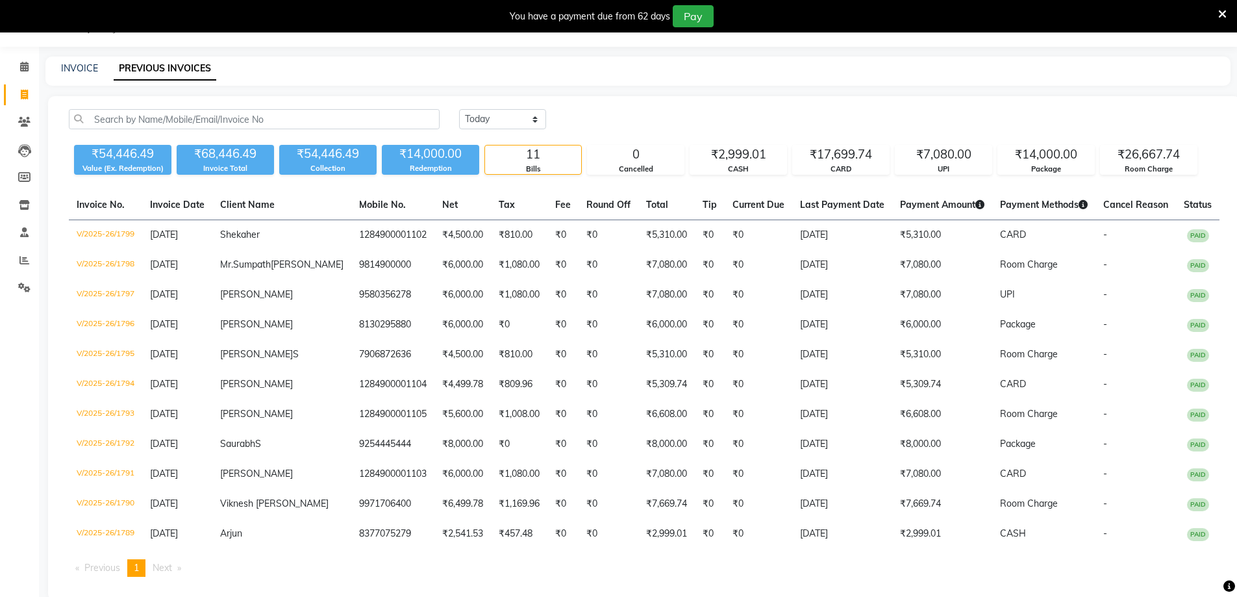
scroll to position [68, 0]
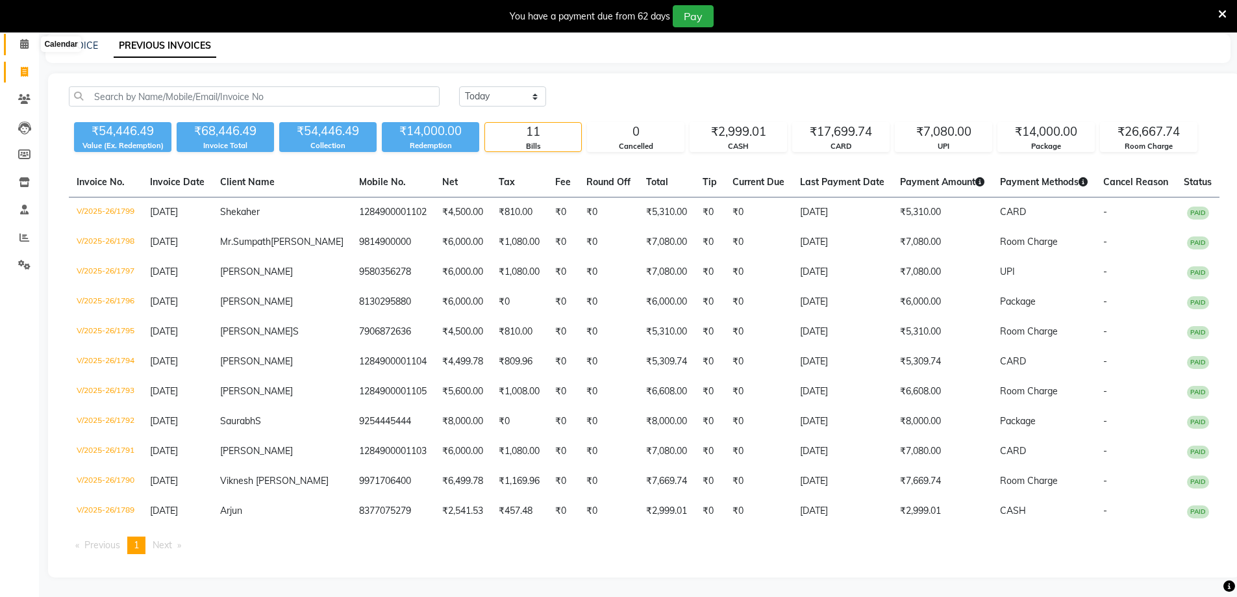
click at [26, 38] on span at bounding box center [24, 44] width 23 height 15
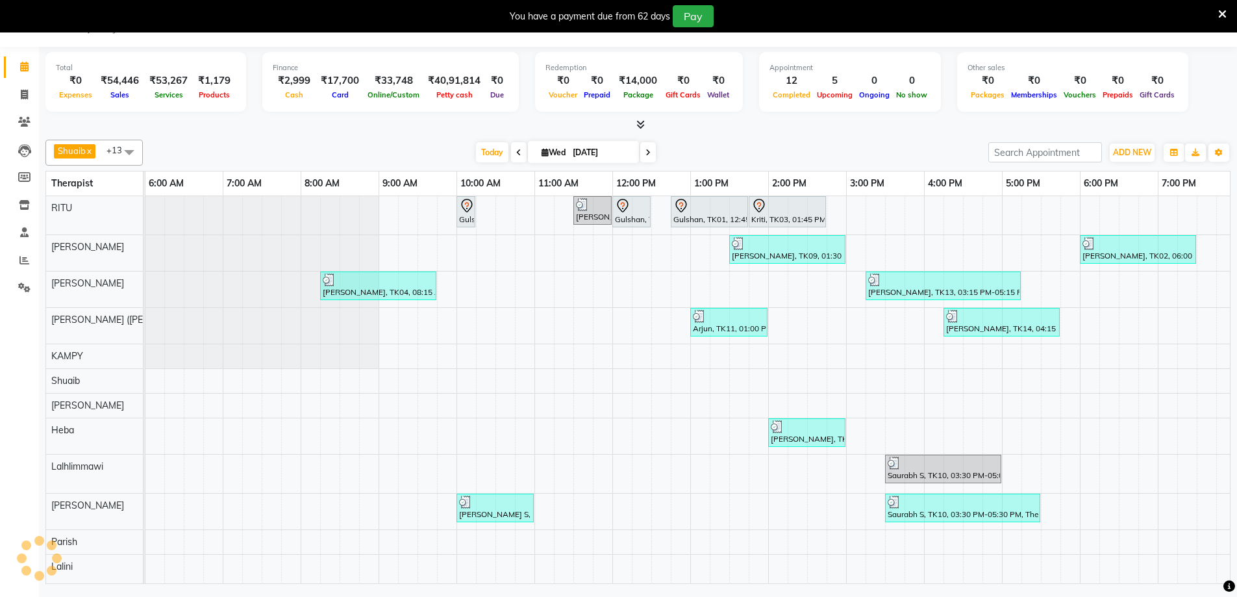
scroll to position [0, 468]
click at [323, 289] on div "[PERSON_NAME], TK04, 08:15 AM-09:45 AM, Javanese Pampering - 90 Mins" at bounding box center [378, 285] width 114 height 25
click at [362, 308] on span "Open Details" at bounding box center [373, 305] width 53 height 14
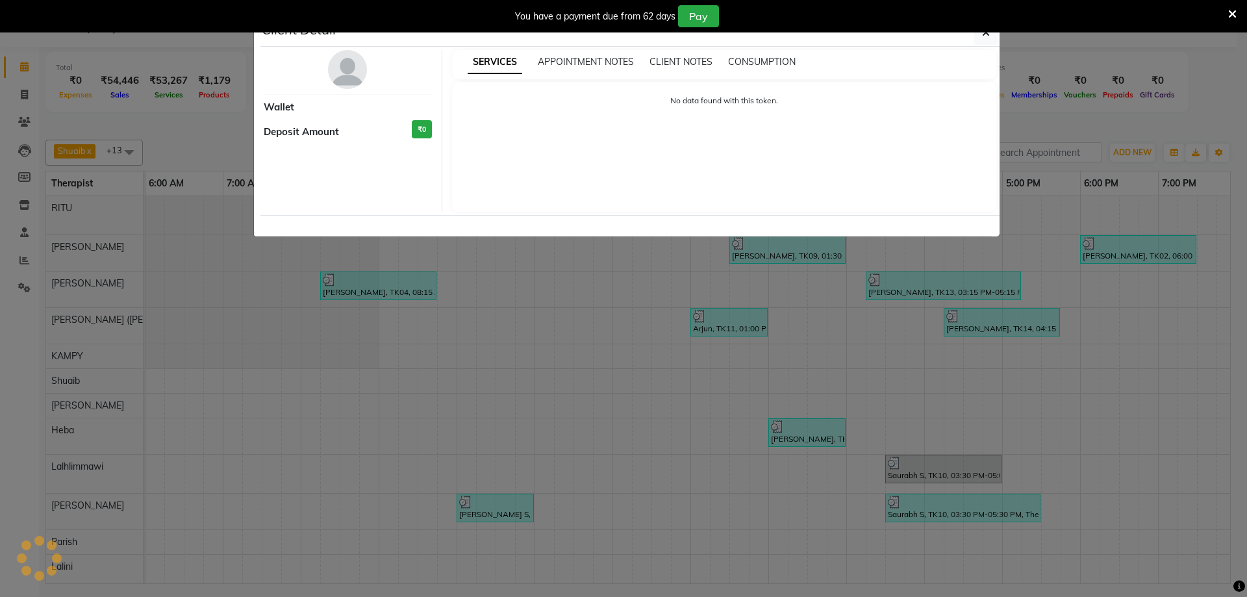
select select "3"
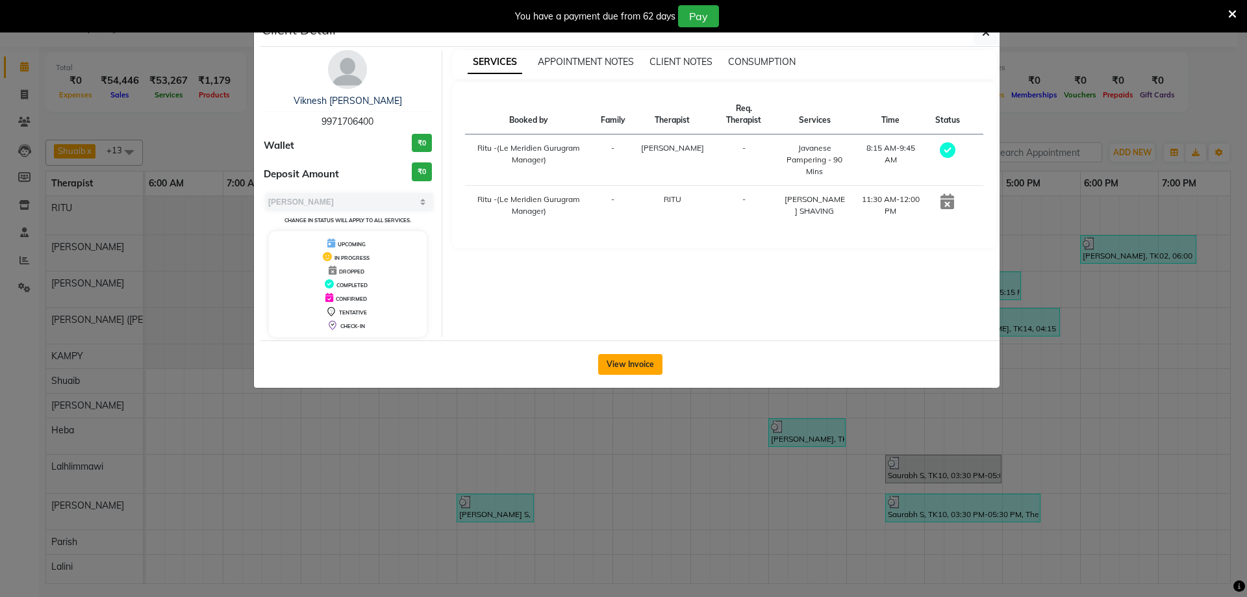
click at [638, 371] on button "View Invoice" at bounding box center [630, 364] width 64 height 21
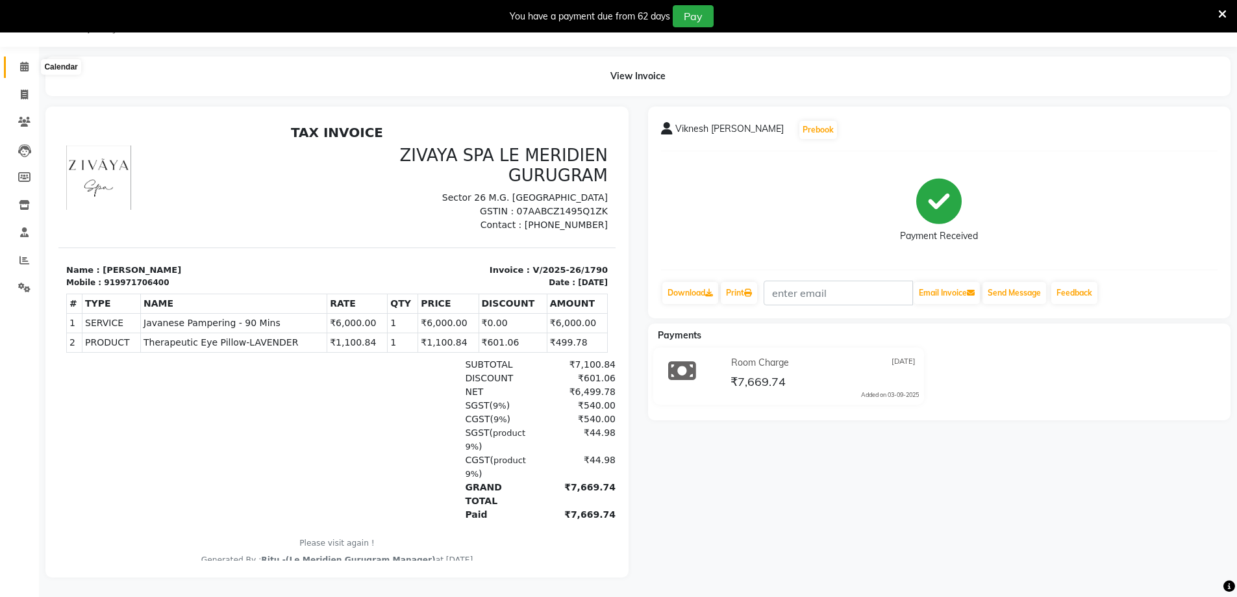
click at [28, 73] on span at bounding box center [24, 67] width 23 height 15
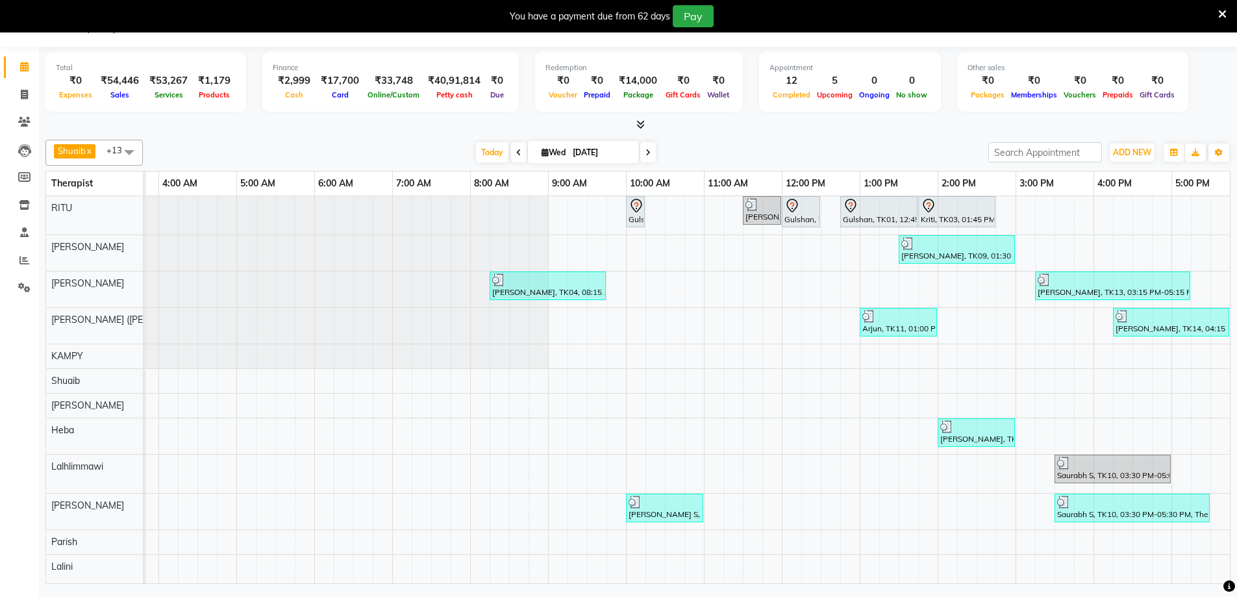
scroll to position [0, 403]
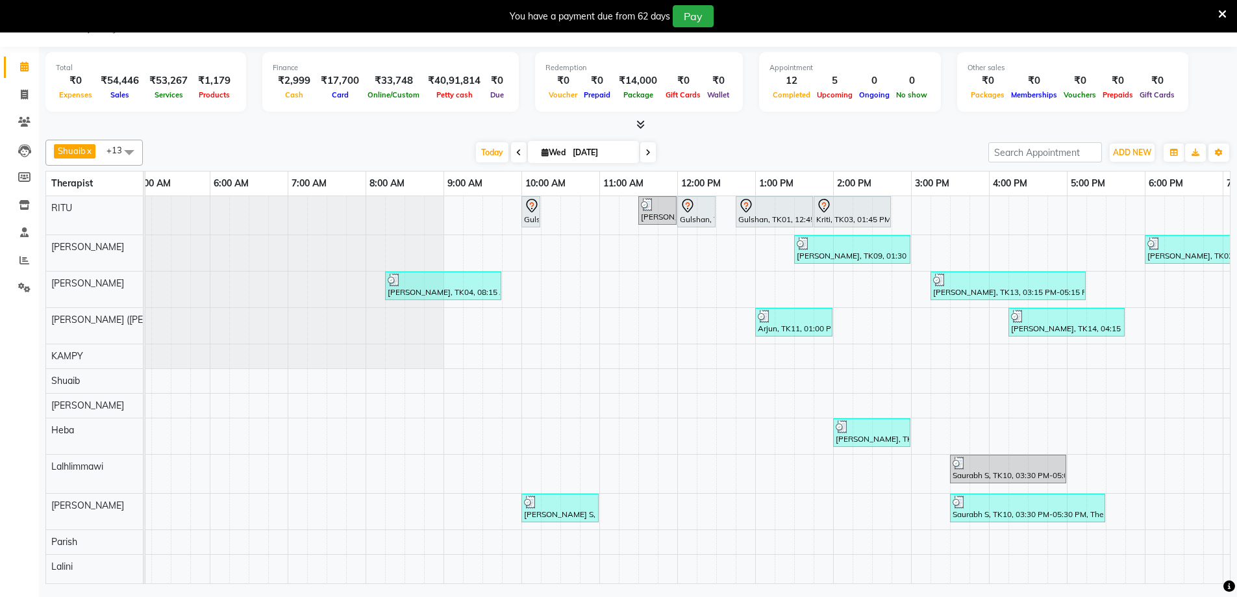
click at [403, 284] on div at bounding box center [443, 279] width 111 height 13
click at [510, 593] on div "08047224946 Select Location × Zivaya Spa Le Meridien Gurugram, M.g. Road Defaul…" at bounding box center [618, 298] width 1237 height 597
click at [416, 288] on div "[PERSON_NAME], TK04, 08:15 AM-09:45 AM, Javanese Pampering - 90 Mins" at bounding box center [443, 285] width 114 height 25
click at [444, 311] on span "Open Details" at bounding box center [458, 304] width 84 height 21
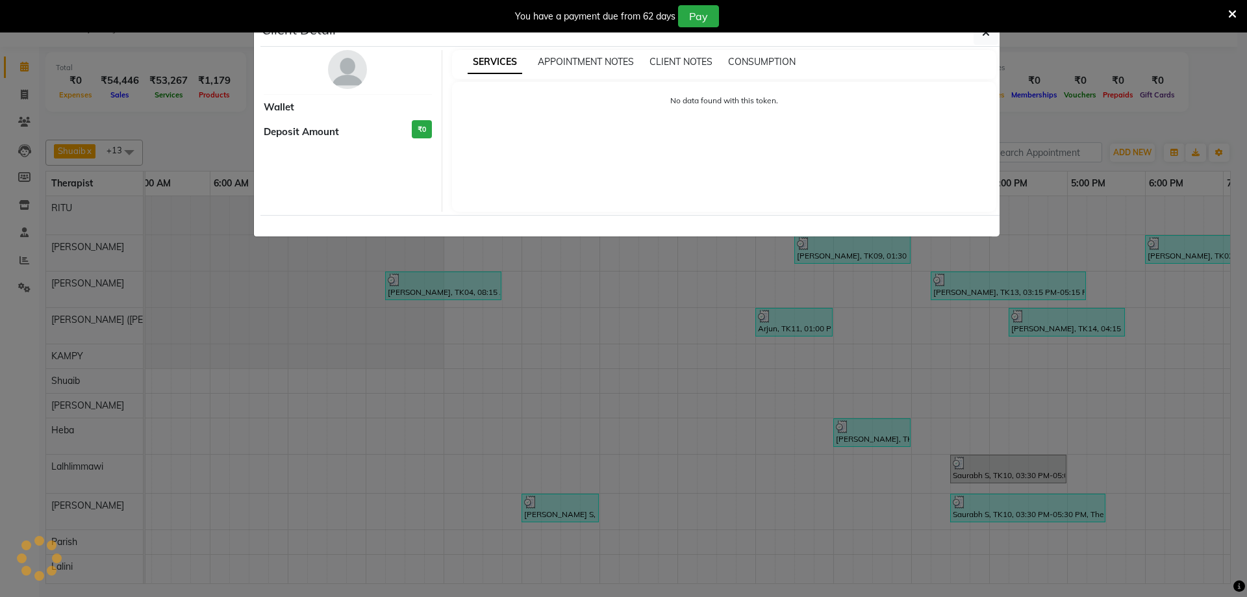
select select "3"
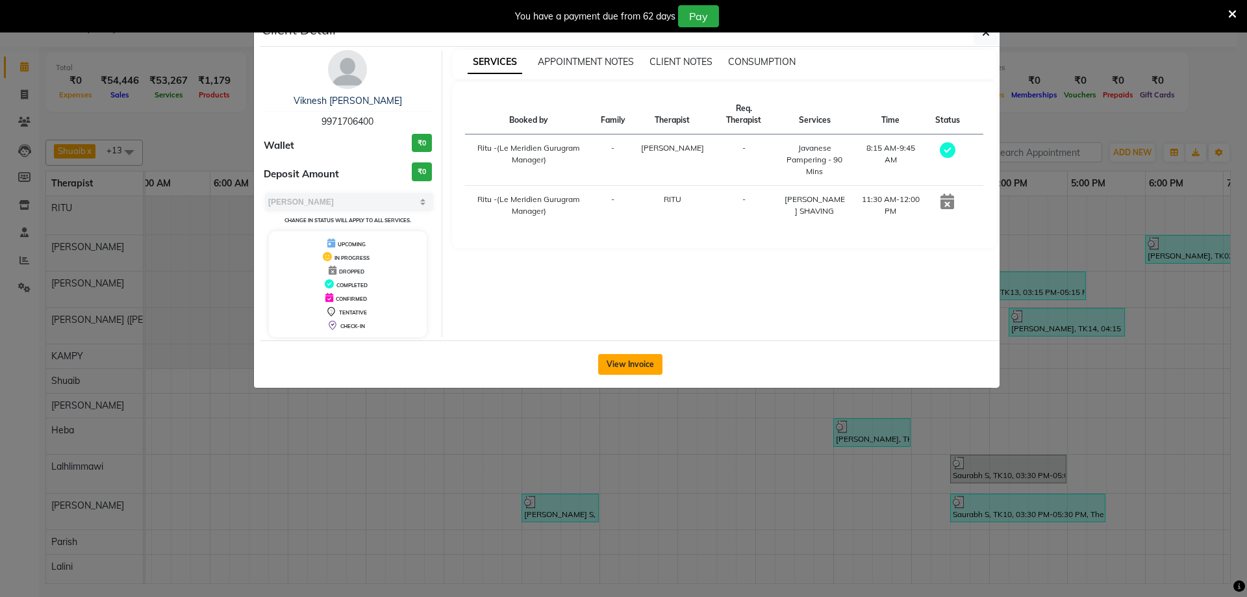
click at [661, 365] on button "View Invoice" at bounding box center [630, 364] width 64 height 21
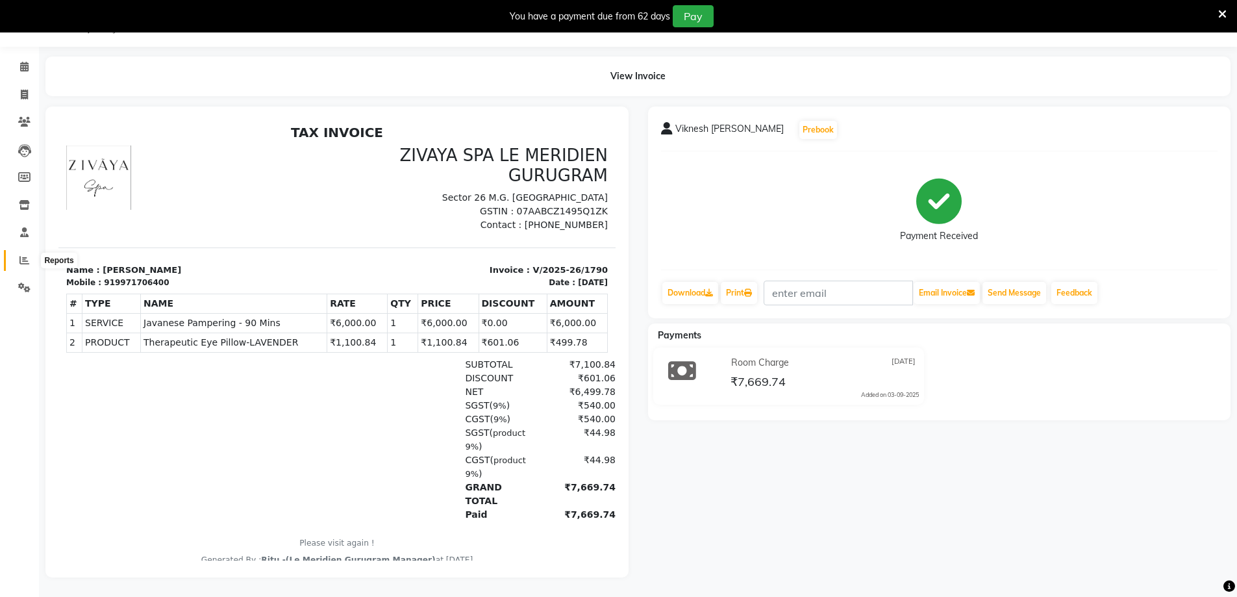
click at [32, 266] on span at bounding box center [24, 260] width 23 height 15
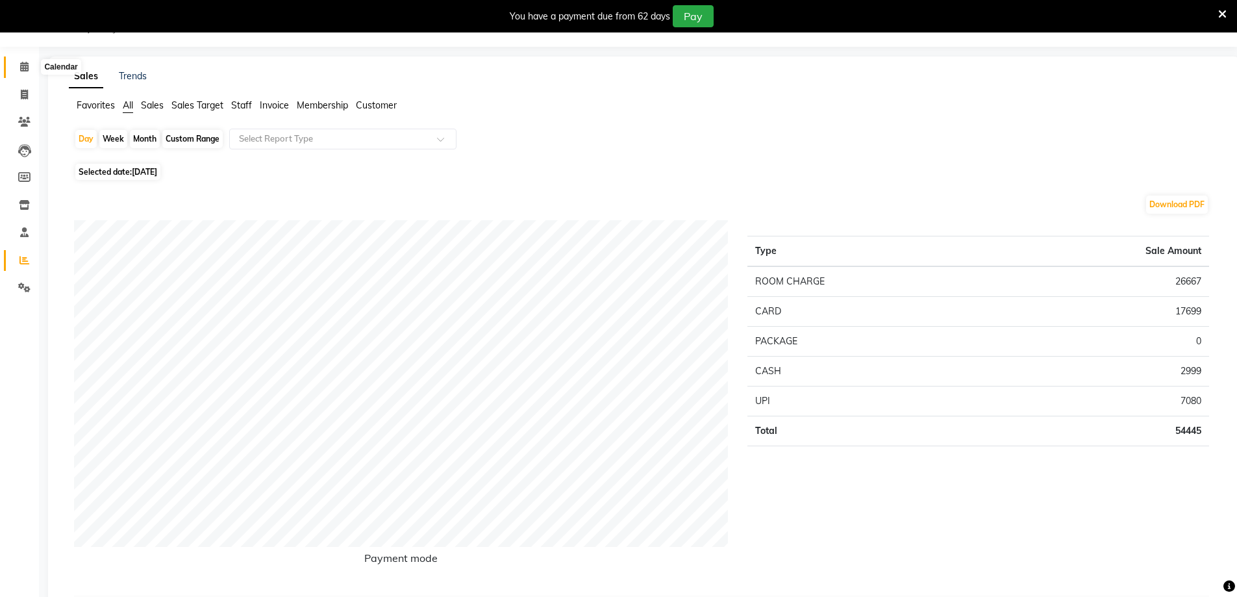
click at [19, 66] on span at bounding box center [24, 67] width 23 height 15
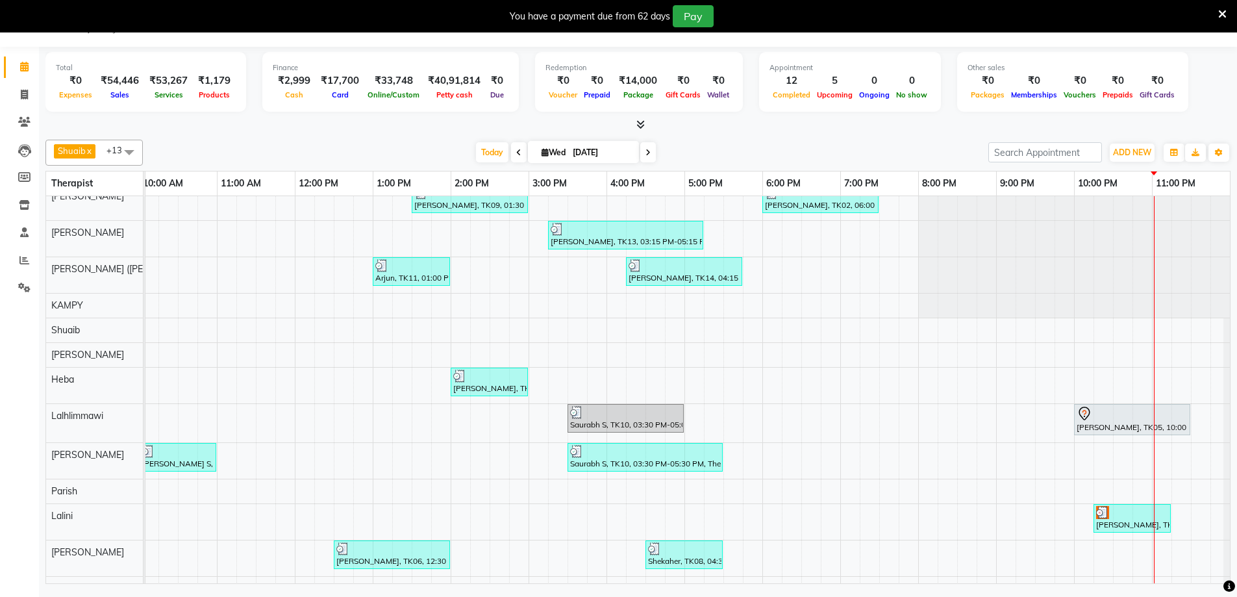
scroll to position [78, 0]
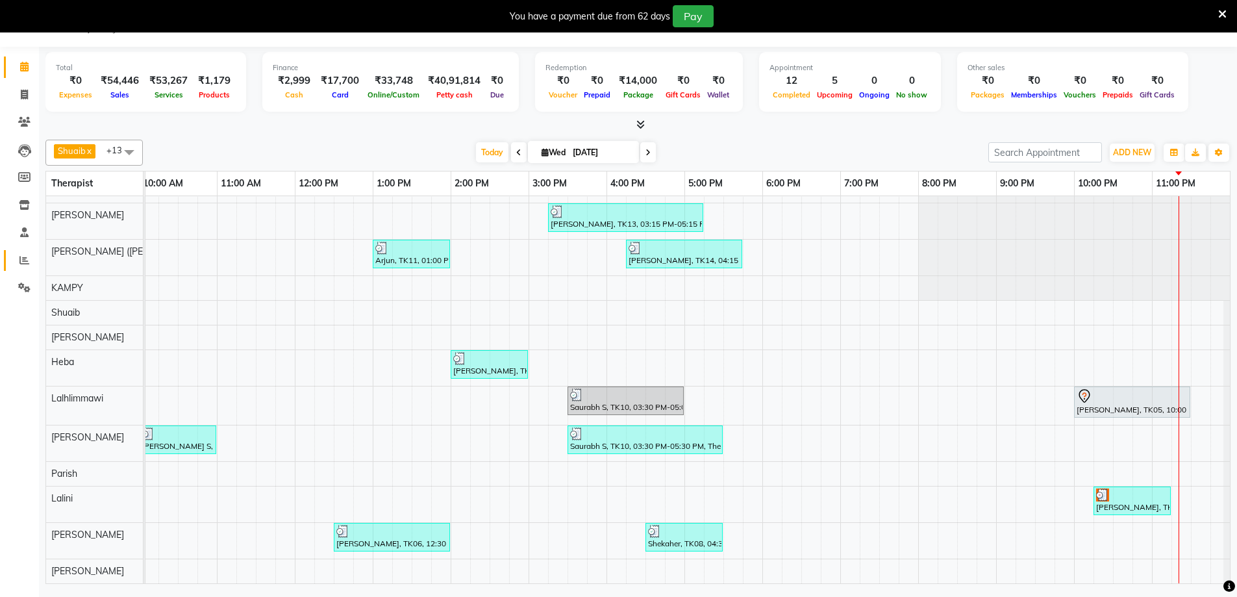
click at [20, 252] on link "Reports" at bounding box center [19, 260] width 31 height 21
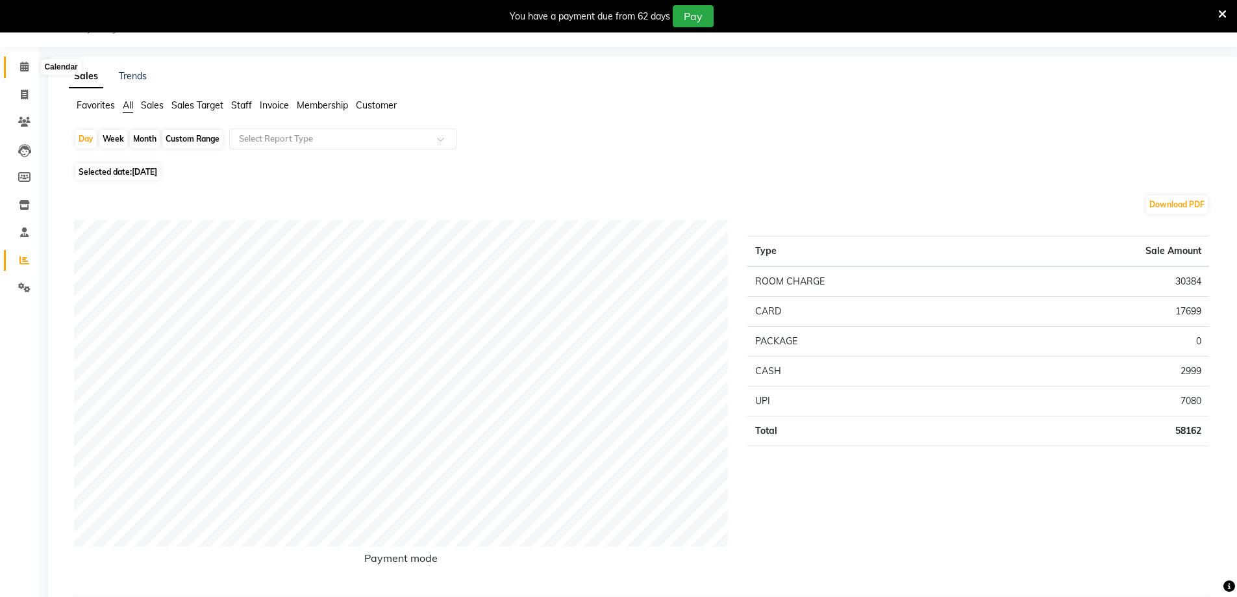
click at [27, 62] on icon at bounding box center [24, 67] width 8 height 10
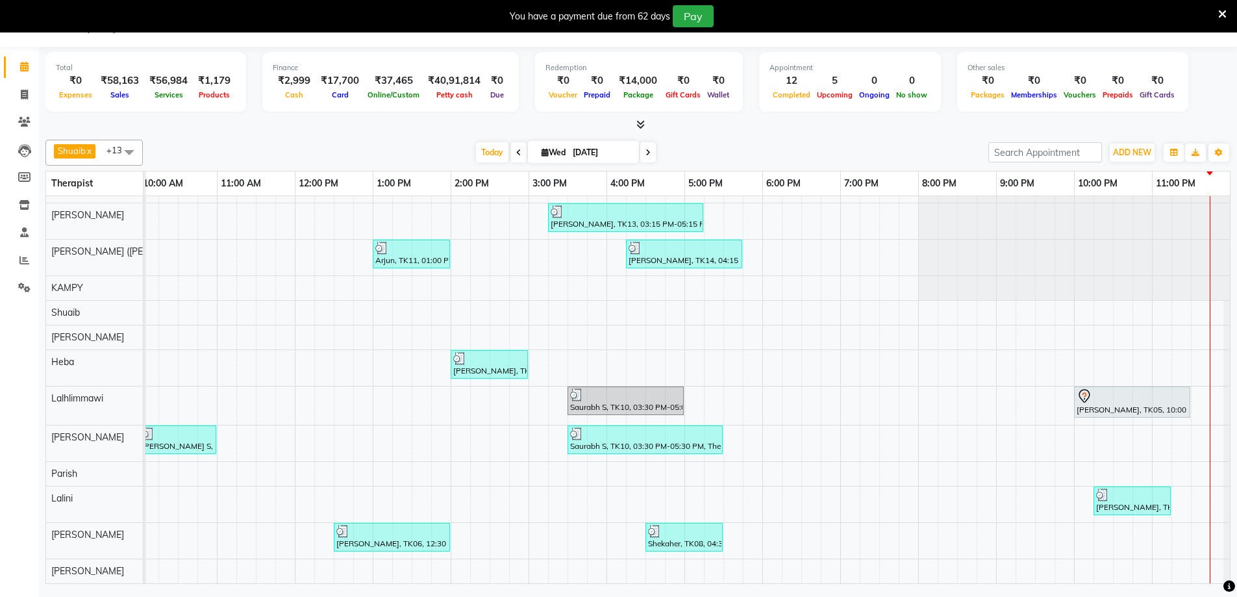
scroll to position [78, 0]
click at [495, 152] on span "Today" at bounding box center [492, 152] width 32 height 20
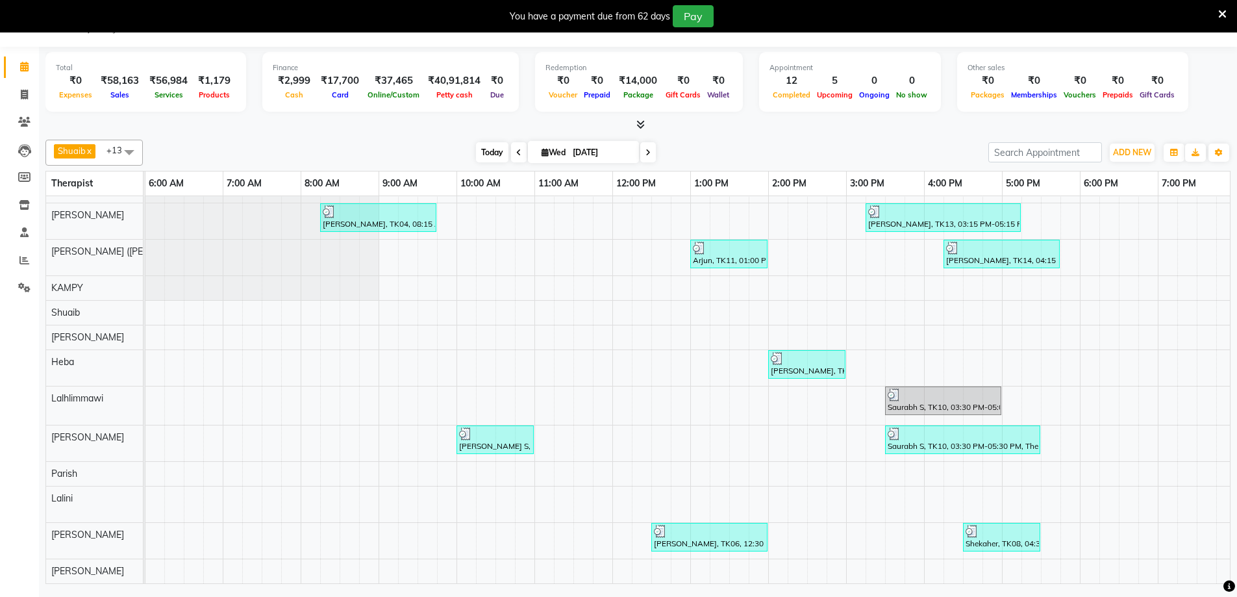
scroll to position [78, 786]
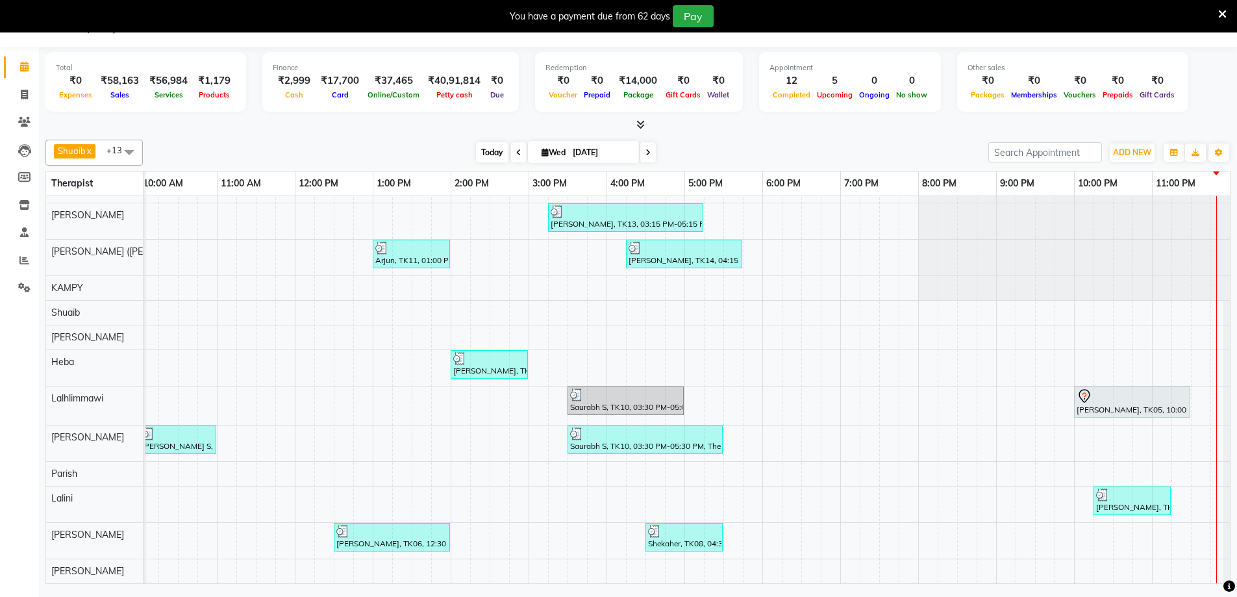
click at [488, 149] on span "Today" at bounding box center [492, 152] width 32 height 20
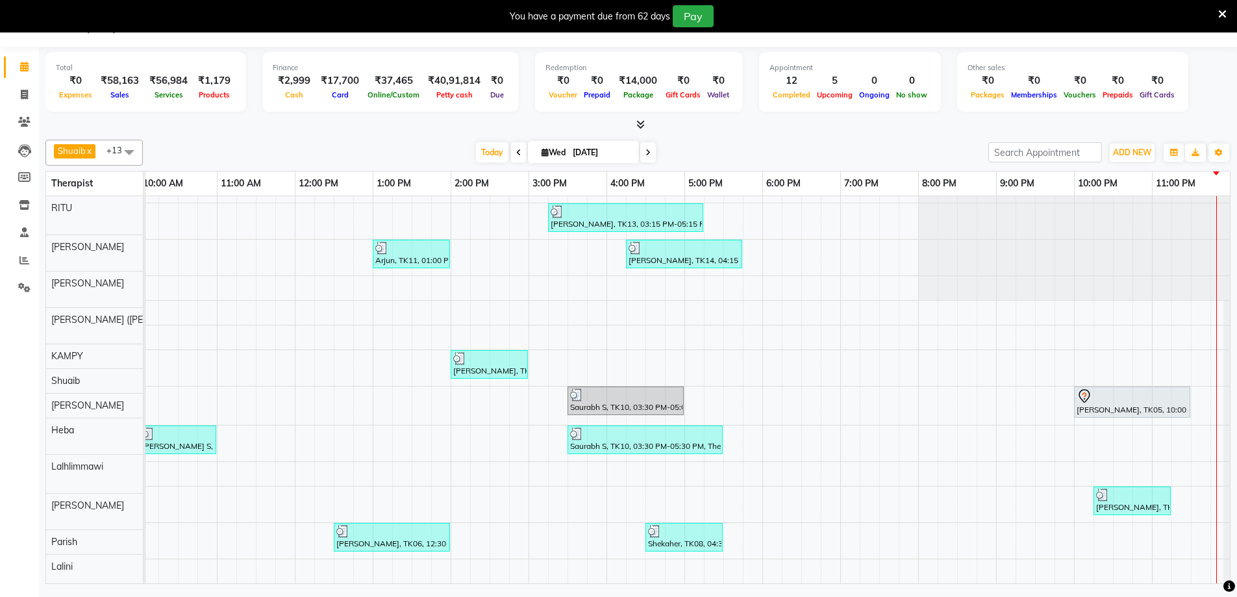
scroll to position [78, 0]
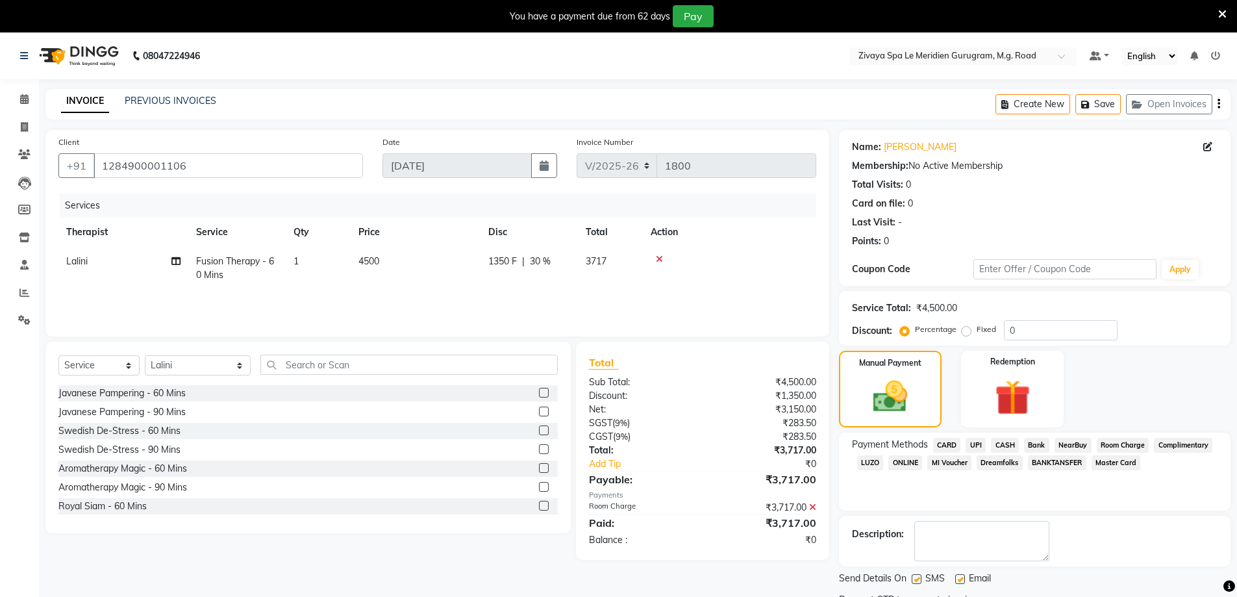
select select "6503"
select select "service"
select select "80319"
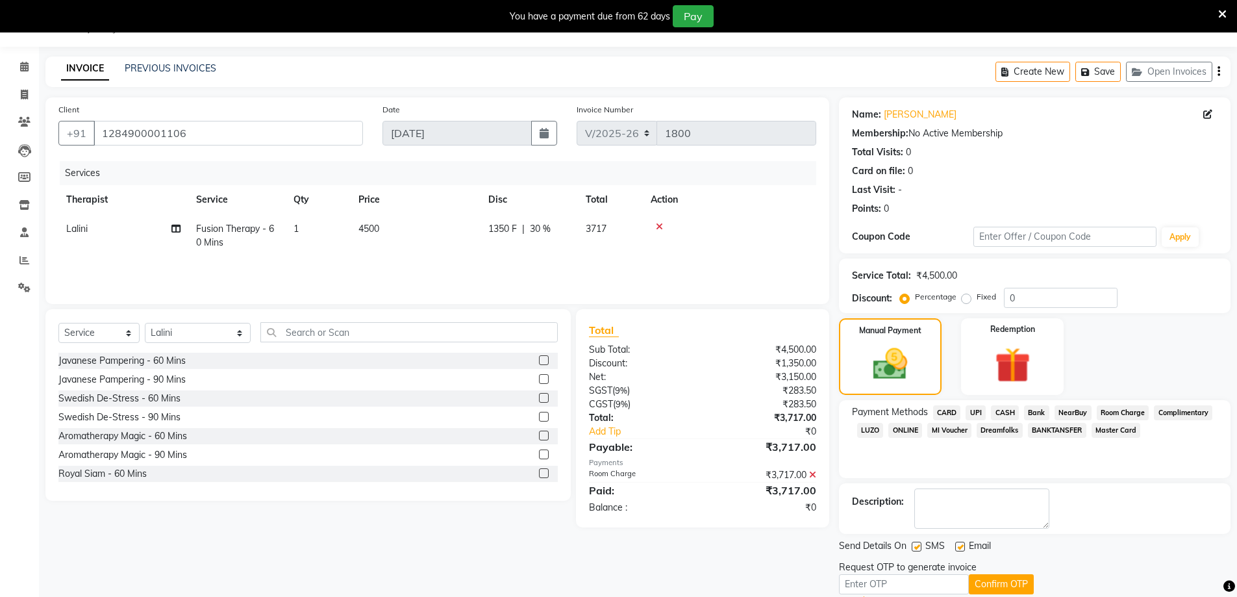
click at [881, 587] on input "text" at bounding box center [904, 584] width 130 height 20
type input "7771"
click at [990, 577] on button "Confirm OTP" at bounding box center [1001, 584] width 65 height 20
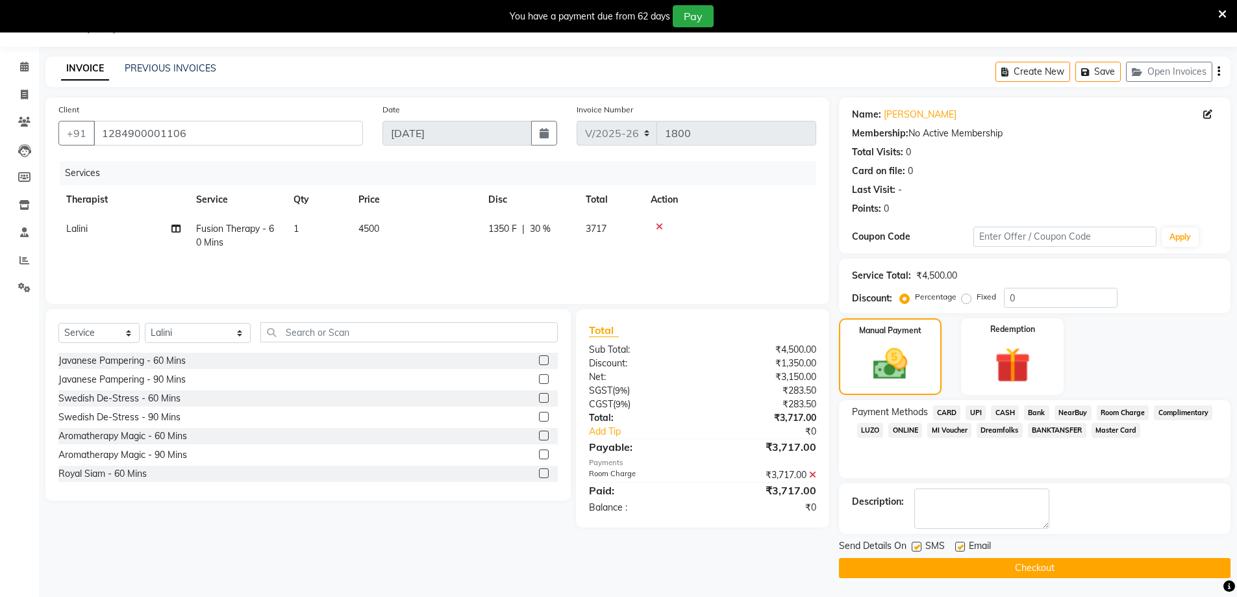
click at [1064, 564] on button "Checkout" at bounding box center [1035, 568] width 392 height 20
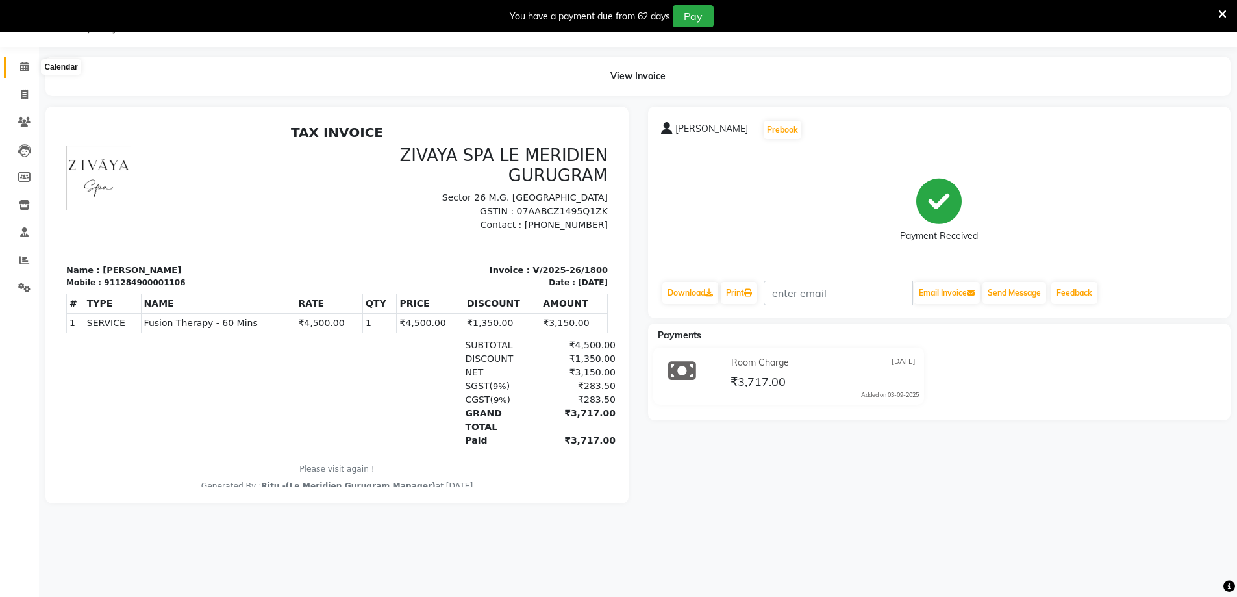
click at [27, 69] on icon at bounding box center [24, 67] width 8 height 10
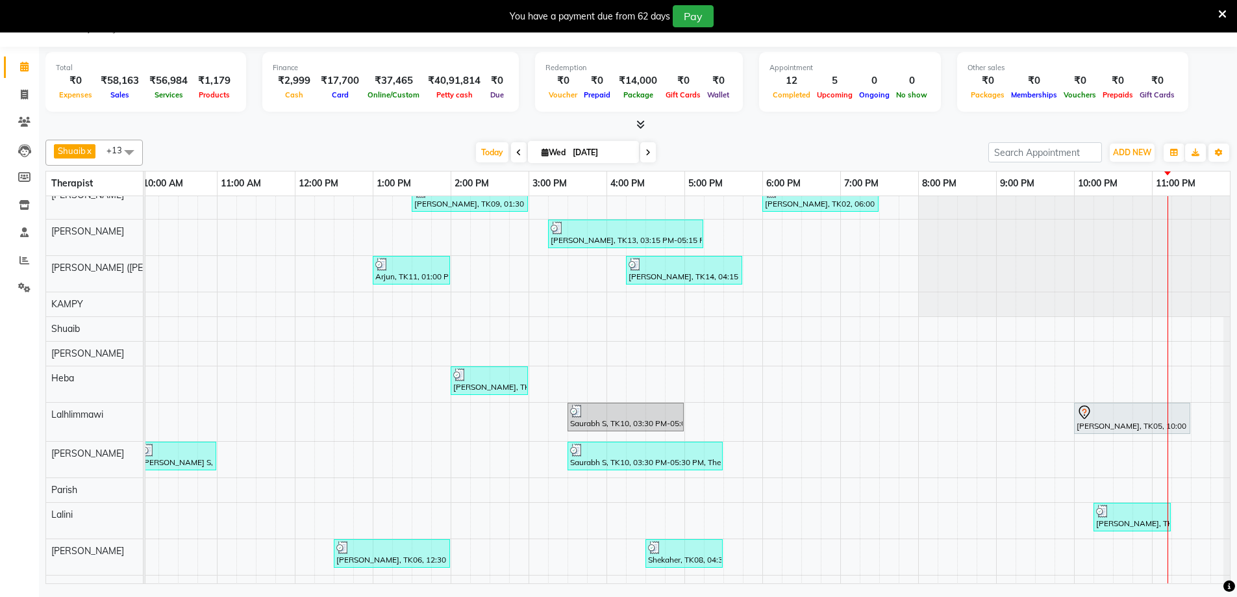
scroll to position [78, 0]
